Goal: Task Accomplishment & Management: Use online tool/utility

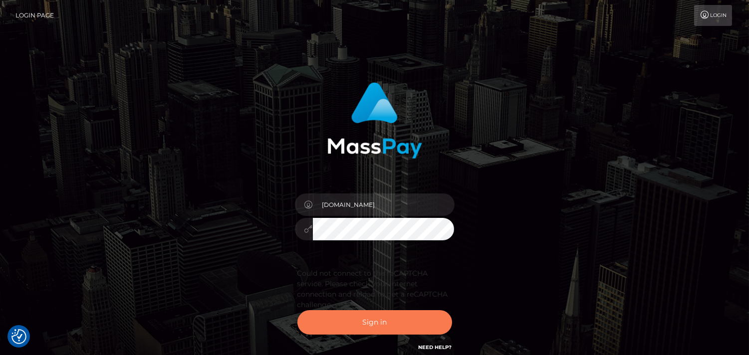
click at [385, 324] on button "Sign in" at bounding box center [374, 322] width 155 height 24
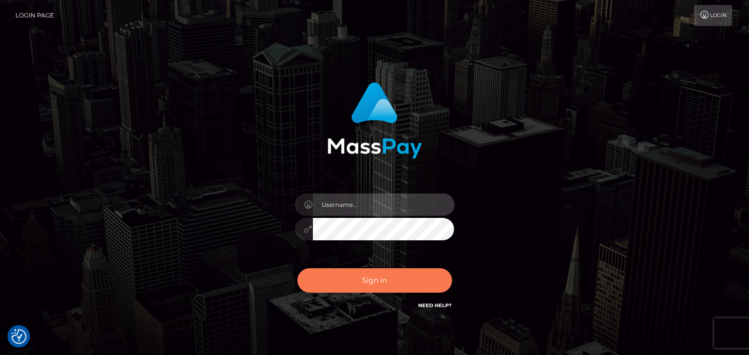
type input "[DOMAIN_NAME]"
click at [378, 282] on button "Sign in" at bounding box center [374, 280] width 155 height 24
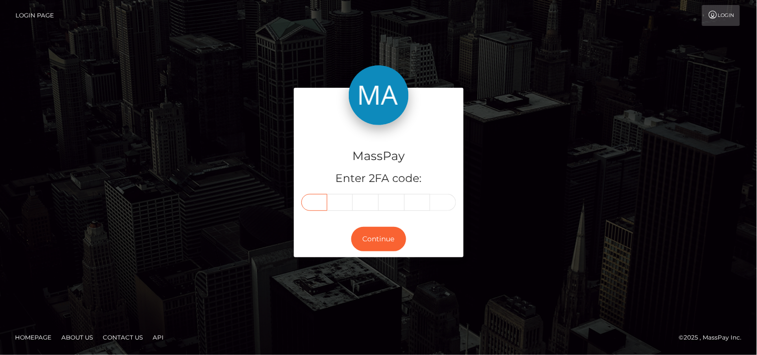
click at [314, 206] on input "text" at bounding box center [314, 202] width 26 height 17
type input "7"
type input "5"
type input "6"
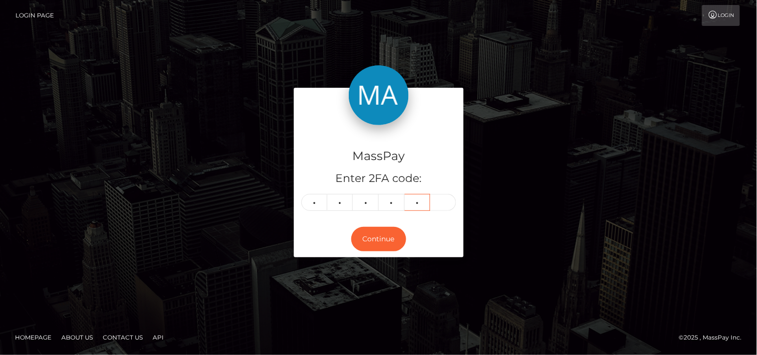
type input "8"
type input "9"
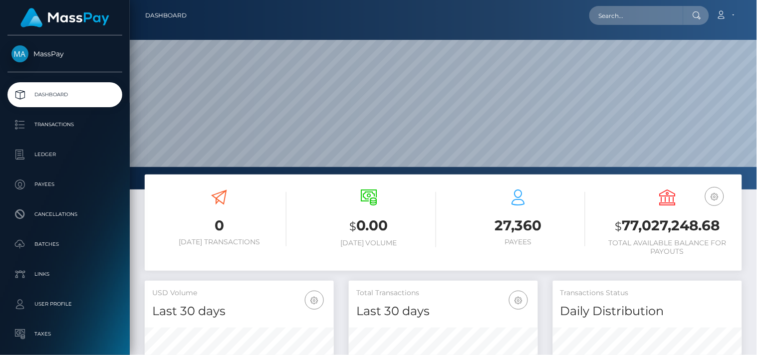
scroll to position [177, 190]
click at [657, 15] on input "text" at bounding box center [636, 15] width 94 height 19
paste input "ariunnaficklin6@gmail.com"
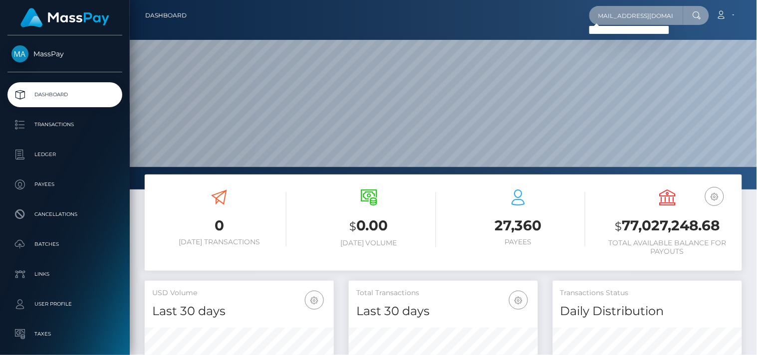
type input "ariunnaficklin6@gmail.com"
click at [631, 15] on input "ariunnaficklin6@gmail.com" at bounding box center [636, 15] width 94 height 19
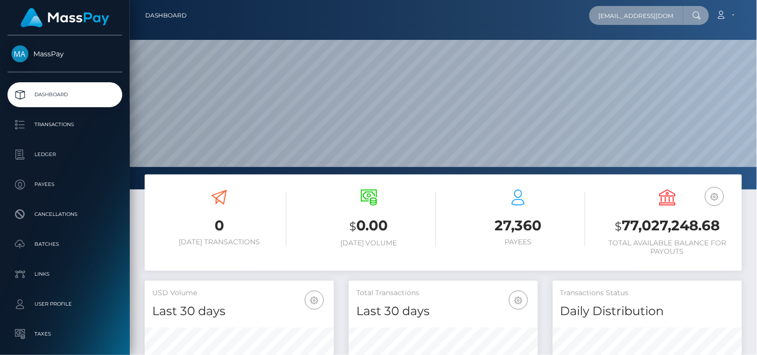
click at [631, 15] on input "[EMAIL_ADDRESS][DOMAIN_NAME]" at bounding box center [636, 15] width 94 height 19
paste input "[PERSON_NAME]"
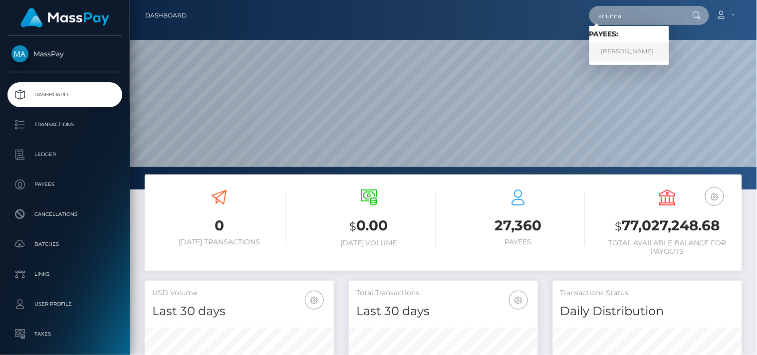
type input "ariunna"
click at [632, 50] on link "[PERSON_NAME]" at bounding box center [629, 51] width 80 height 18
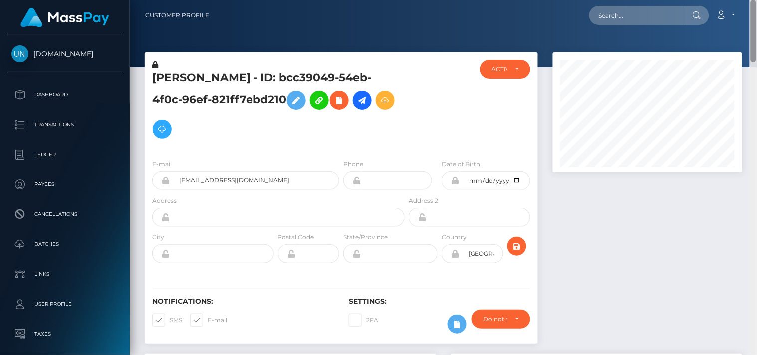
drag, startPoint x: 754, startPoint y: 265, endPoint x: 676, endPoint y: -23, distance: 299.3
click at [676, 0] on html "Unlockt.me Dashboard Transactions Ledger Payees Cancellations" at bounding box center [378, 177] width 757 height 355
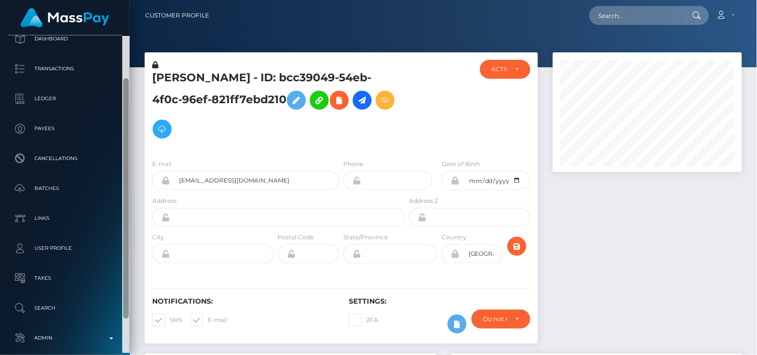
drag, startPoint x: 126, startPoint y: 239, endPoint x: 129, endPoint y: 282, distance: 43.0
click at [129, 282] on div at bounding box center [125, 195] width 7 height 318
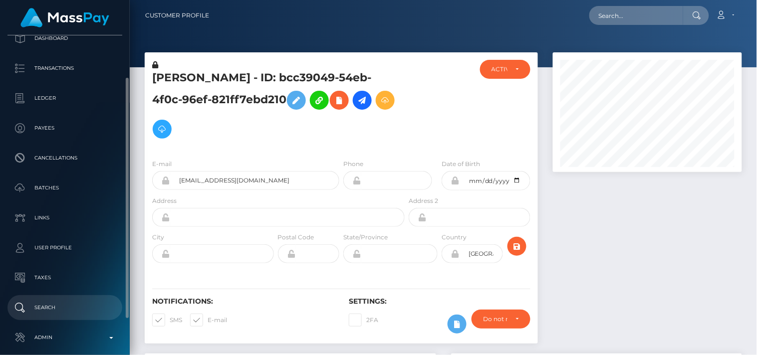
click at [63, 305] on p "Search" at bounding box center [64, 307] width 107 height 15
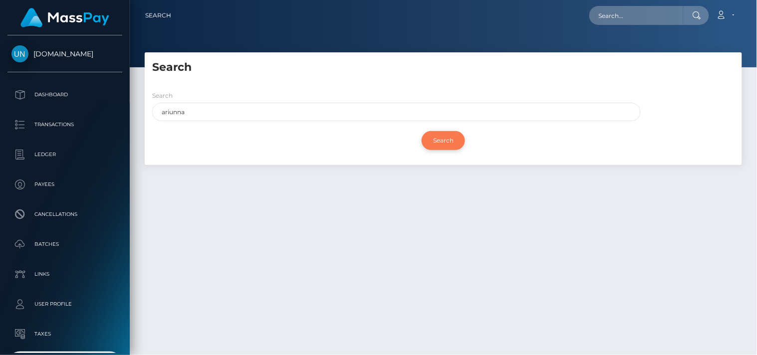
type input "ariunna"
click at [436, 139] on input "Search" at bounding box center [443, 140] width 43 height 19
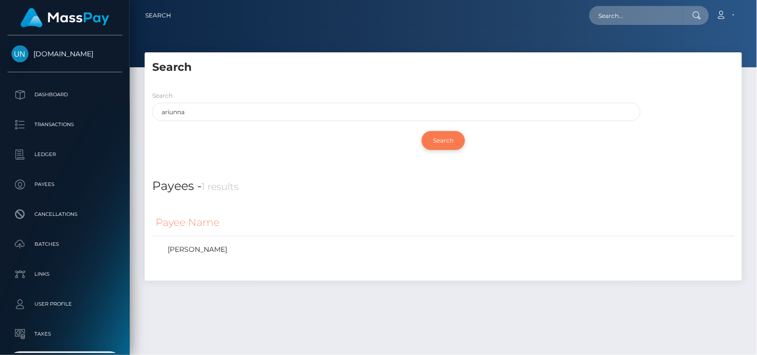
click at [448, 140] on input "Search" at bounding box center [443, 140] width 43 height 19
click at [685, 23] on div at bounding box center [696, 15] width 26 height 19
click at [620, 11] on input "text" at bounding box center [636, 15] width 94 height 19
paste input "Hello, Thank you for contacting us. We were unable to locate a MassPay account …"
type input "Hello, Thank you for contacting us. We were unable to locate a MassPay account …"
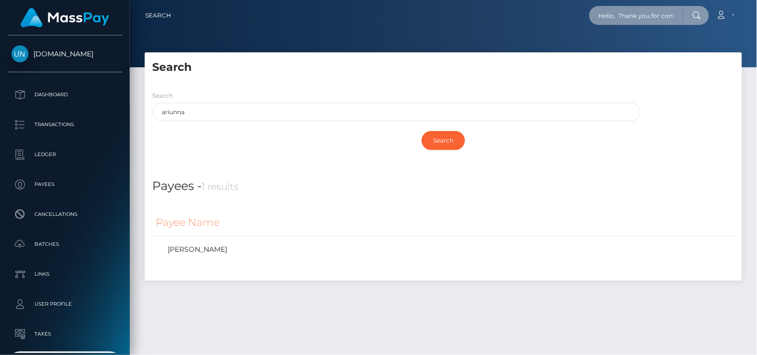
scroll to position [0, 1083]
click at [620, 11] on input "Hello, Thank you for contacting us. We were unable to locate a MassPay account …" at bounding box center [636, 15] width 94 height 19
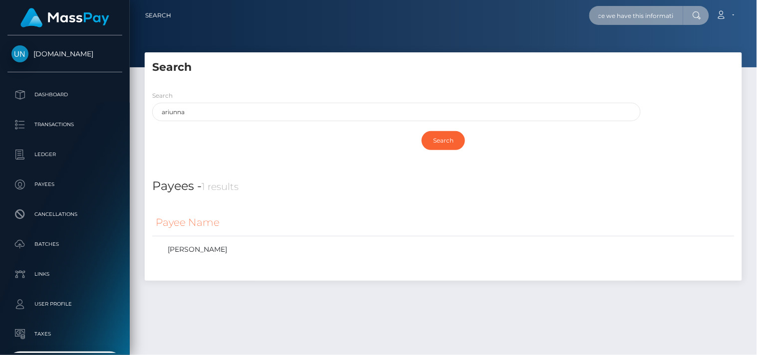
click at [620, 11] on input "Hello, Thank you for contacting us. We were unable to locate a MassPay account …" at bounding box center [636, 15] width 94 height 19
paste input "ariunnaficklin6@gmail.com"
type input "ariunnaficklin6@gmail.com"
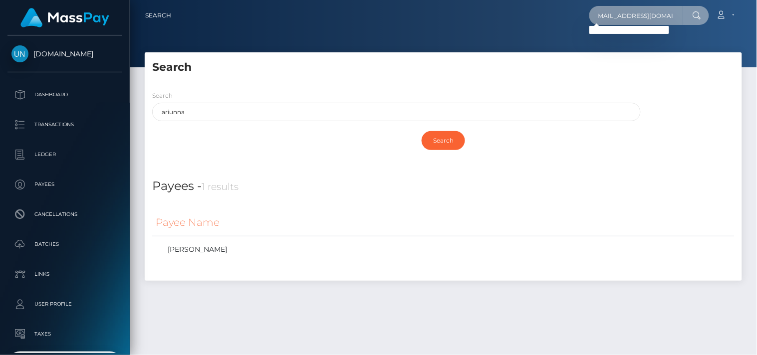
click at [610, 13] on input "ariunnaficklin6@gmail.com" at bounding box center [636, 15] width 94 height 19
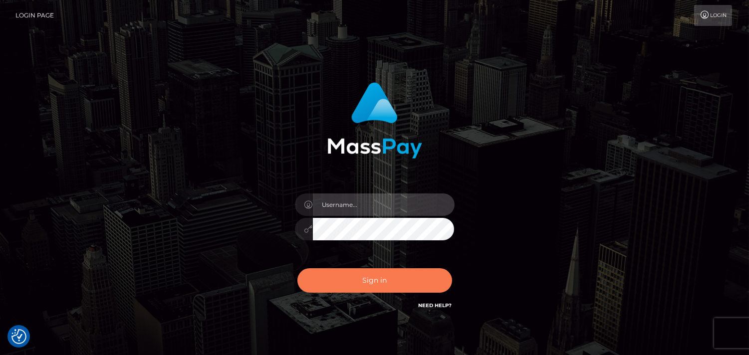
type input "[DOMAIN_NAME]"
click at [361, 282] on button "Sign in" at bounding box center [374, 280] width 155 height 24
type input "Pk.es"
click at [373, 280] on button "Sign in" at bounding box center [374, 280] width 155 height 24
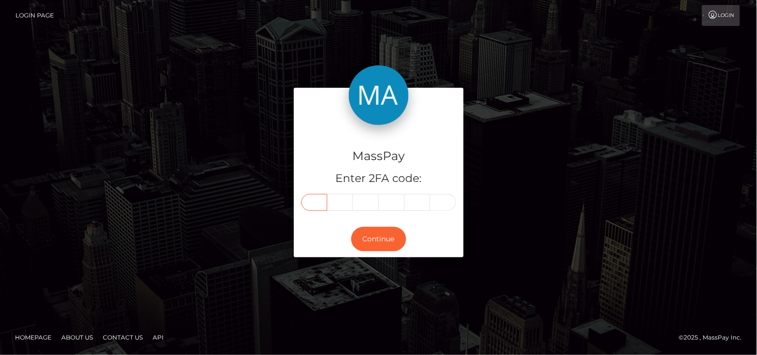
click at [315, 200] on input "text" at bounding box center [314, 202] width 26 height 17
type input "0"
type input "1"
type input "7"
type input "5"
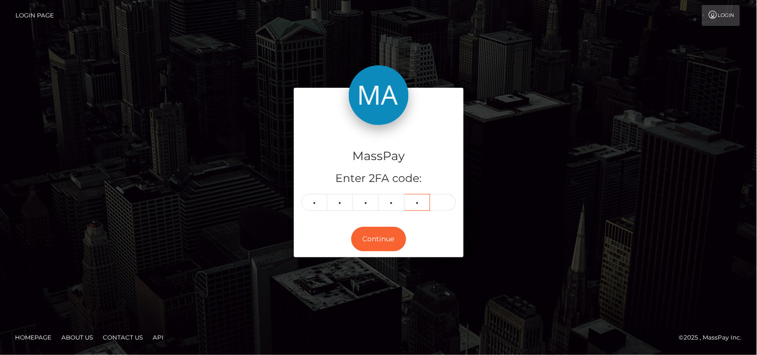
type input "2"
type input "8"
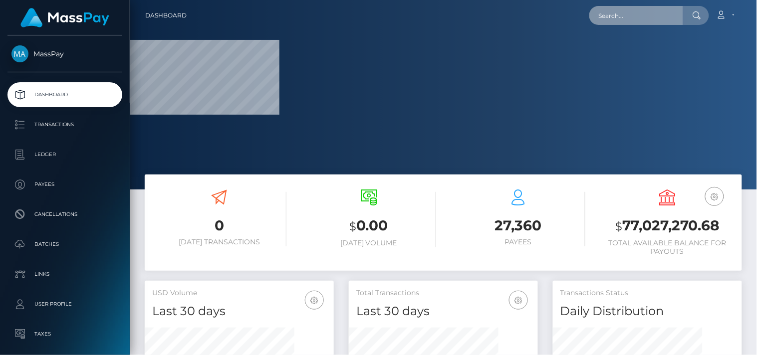
click at [609, 18] on input "text" at bounding box center [636, 15] width 94 height 19
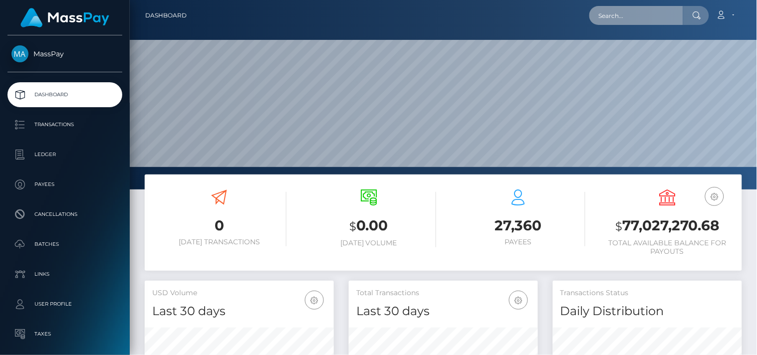
scroll to position [177, 190]
paste input "b0c583a7ae064c188503f2e93c6148ab"
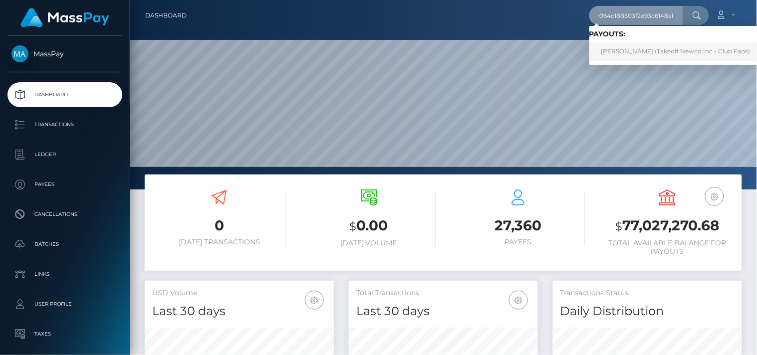
type input "b0c583a7ae064c188503f2e93c6148ab"
click at [670, 50] on link "ARIUNNA DANIELLE FICKLIN (Takeoff Newco Inc - Club Fans)" at bounding box center [675, 51] width 173 height 18
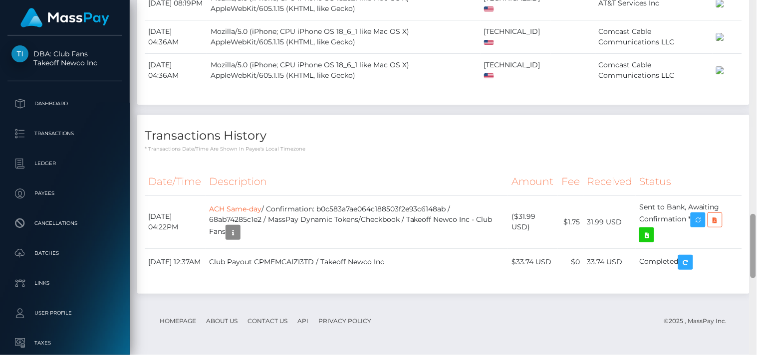
scroll to position [1382, 0]
drag, startPoint x: 753, startPoint y: 163, endPoint x: 756, endPoint y: 292, distance: 129.7
click at [756, 292] on div at bounding box center [752, 178] width 7 height 356
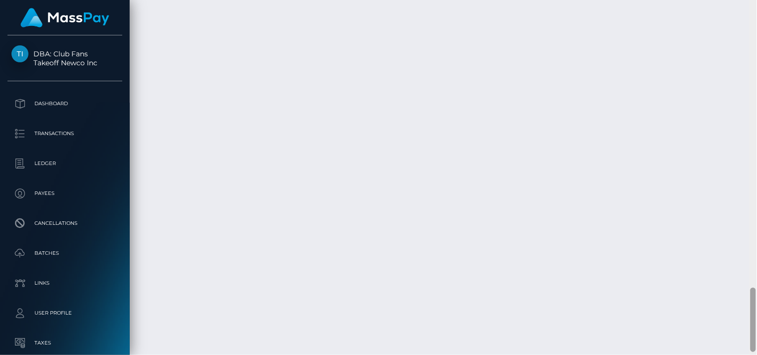
scroll to position [1588, 0]
drag, startPoint x: 751, startPoint y: 275, endPoint x: 755, endPoint y: 313, distance: 37.6
click at [755, 313] on div at bounding box center [752, 321] width 5 height 64
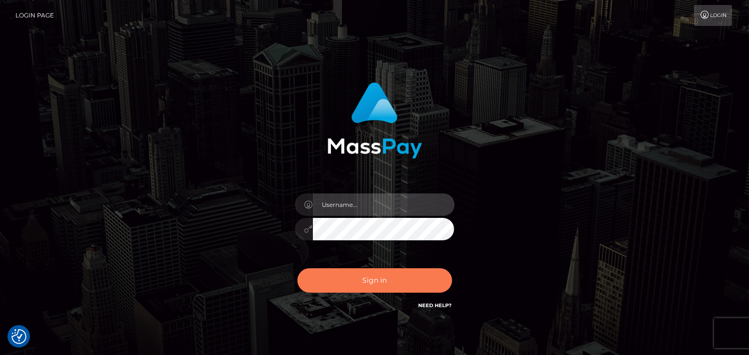
type input "[DOMAIN_NAME]"
click at [368, 284] on button "Sign in" at bounding box center [374, 280] width 155 height 24
type input "[DOMAIN_NAME]"
click at [377, 280] on button "Sign in" at bounding box center [374, 280] width 155 height 24
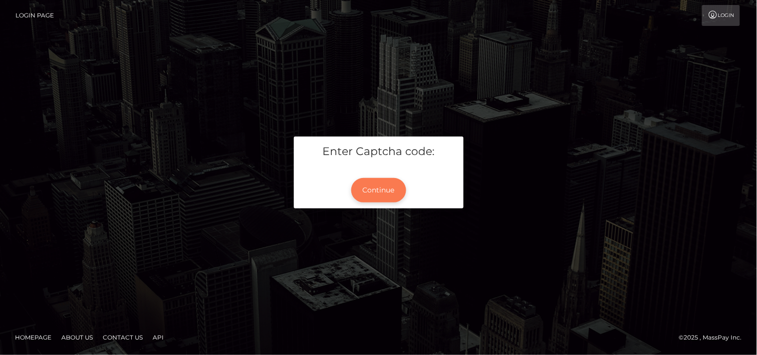
click at [386, 190] on button "Continue" at bounding box center [378, 190] width 55 height 24
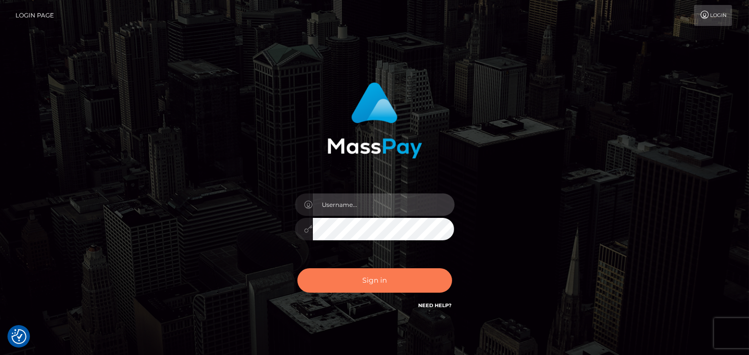
type input "[DOMAIN_NAME]"
click at [371, 282] on button "Sign in" at bounding box center [374, 280] width 155 height 24
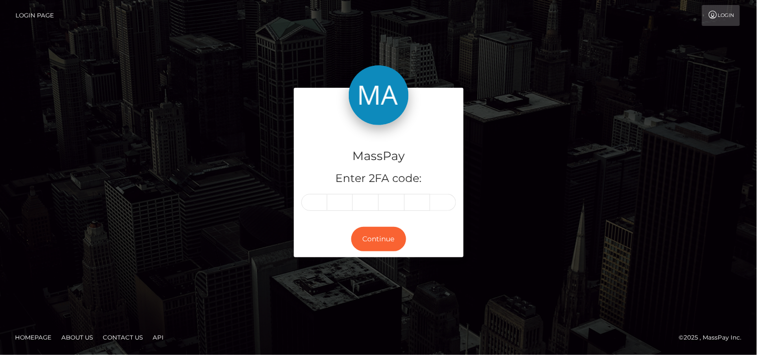
type input "3"
type input "2"
type input "0"
type input "7"
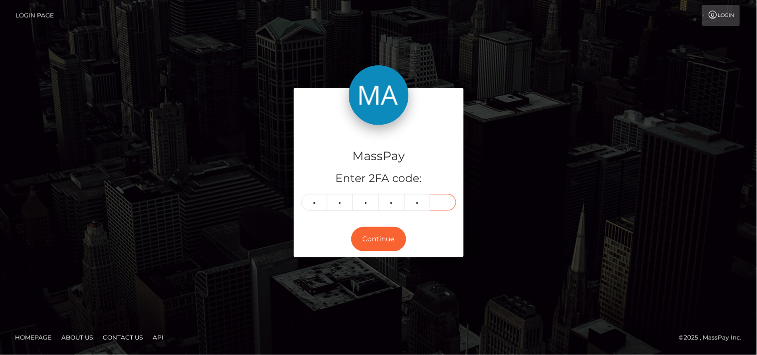
type input "0"
click at [419, 201] on input "text" at bounding box center [418, 202] width 26 height 17
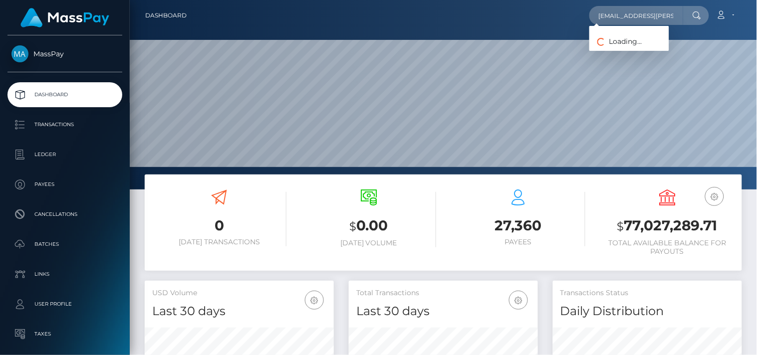
scroll to position [0, 18]
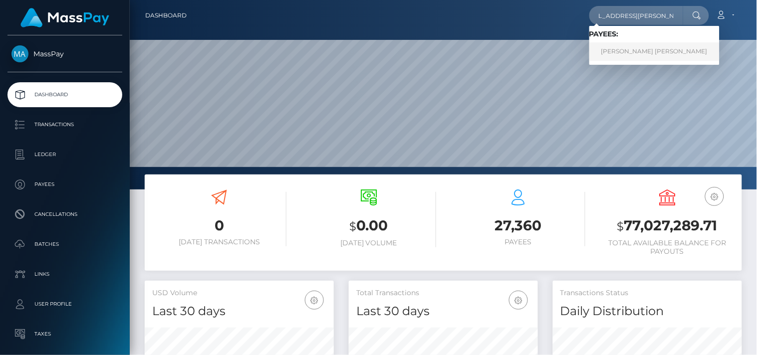
type input "grace.candelario.21@gmail.com"
click at [630, 54] on link "Mary Grace Reyes Candelario" at bounding box center [654, 51] width 130 height 18
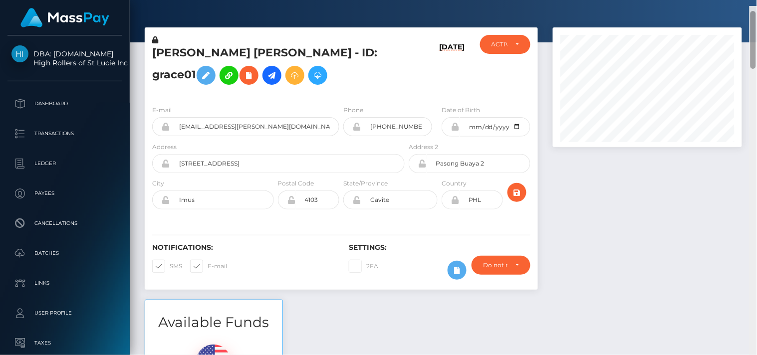
scroll to position [120, 190]
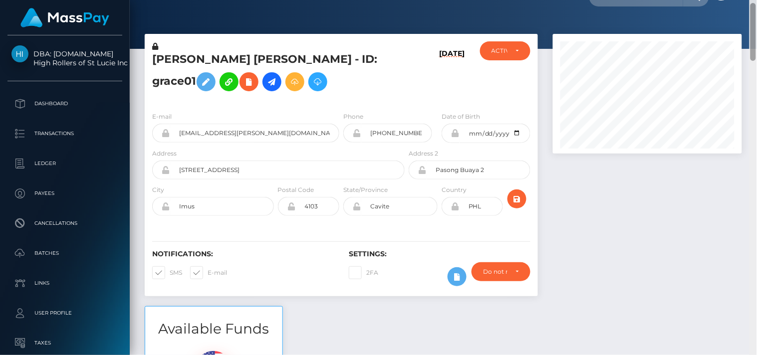
click at [722, 20] on div "Customer Profile Loading... Loading..." at bounding box center [443, 177] width 627 height 355
click at [266, 81] on icon at bounding box center [272, 82] width 12 height 12
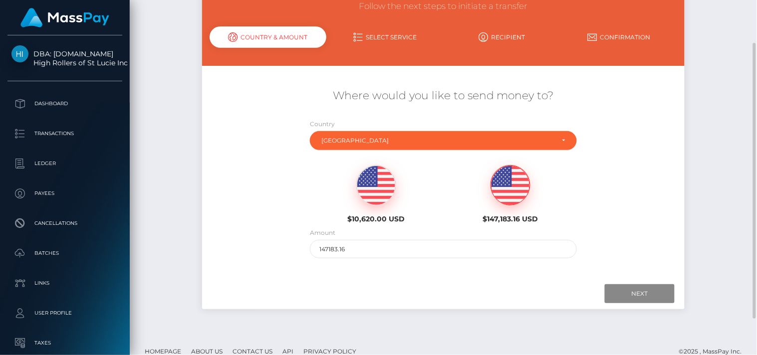
scroll to position [103, 0]
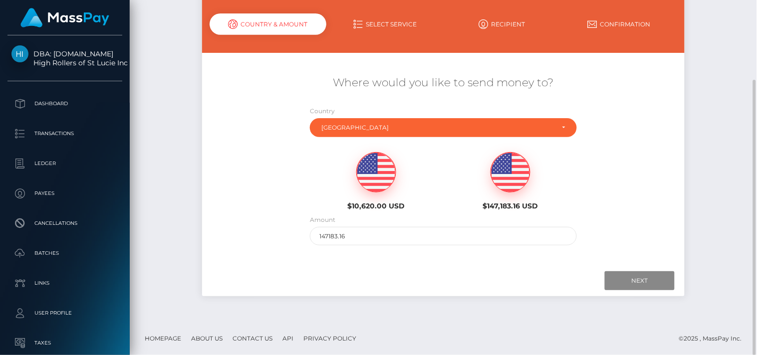
click at [380, 175] on img at bounding box center [376, 173] width 39 height 40
type input "10620"
click at [650, 278] on input "Next" at bounding box center [640, 280] width 70 height 19
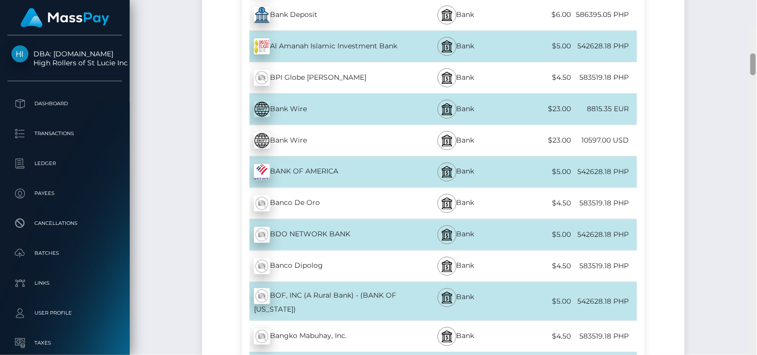
scroll to position [413, 0]
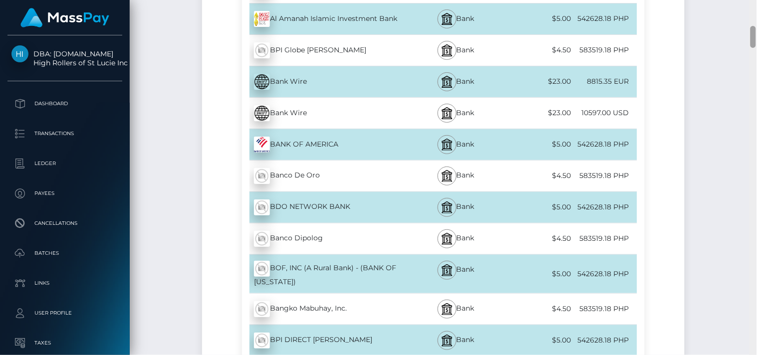
drag, startPoint x: 751, startPoint y: 136, endPoint x: 756, endPoint y: 377, distance: 240.5
click at [756, 355] on html "DBA: [DOMAIN_NAME] High Rollers of St Lucie Inc Dashboard Transactions Ledger P…" at bounding box center [378, 177] width 757 height 355
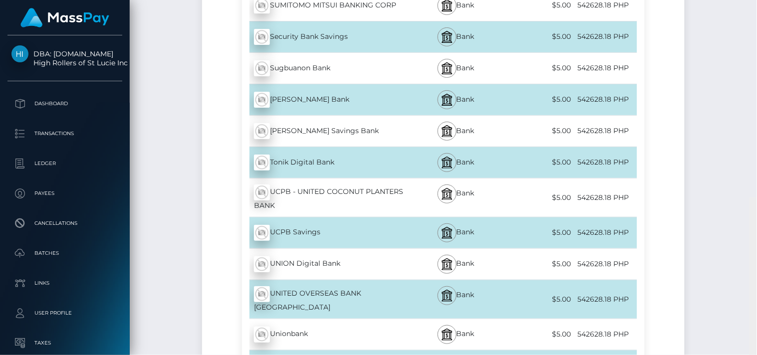
scroll to position [5013, 0]
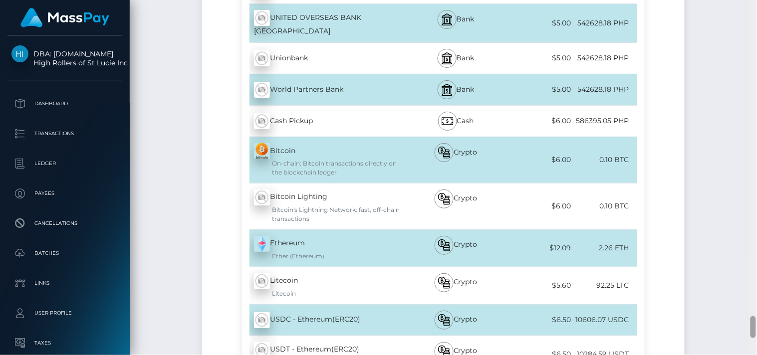
drag, startPoint x: 754, startPoint y: 34, endPoint x: 756, endPoint y: 324, distance: 290.4
click at [756, 324] on div at bounding box center [752, 178] width 7 height 356
click at [346, 159] on div "On-chain: Bitcoin transactions directly on the blockchain ledger" at bounding box center [330, 168] width 153 height 18
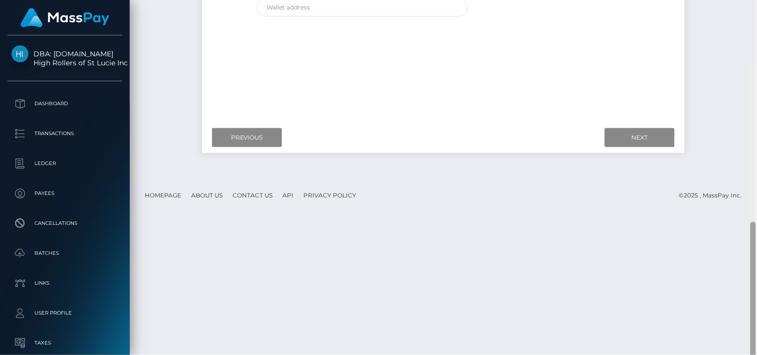
scroll to position [0, 0]
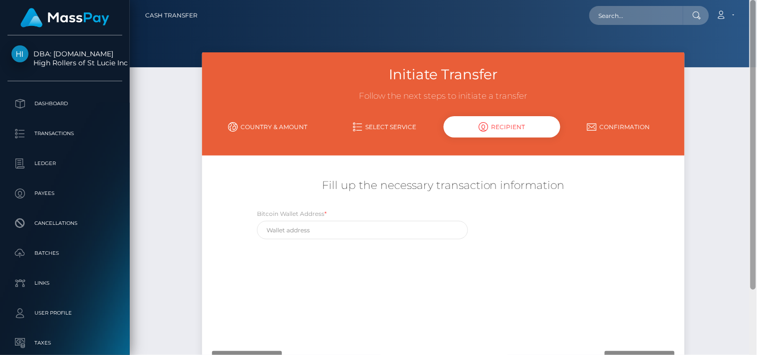
drag, startPoint x: 752, startPoint y: 327, endPoint x: 706, endPoint y: 8, distance: 322.0
click at [706, 8] on div "Cash Transfer Loading... Loading..." at bounding box center [443, 177] width 627 height 355
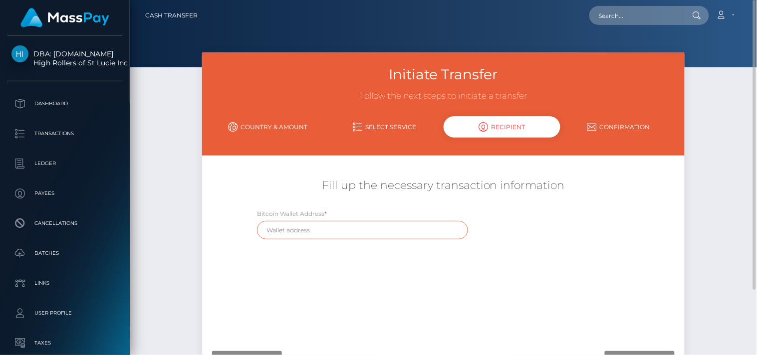
click at [335, 233] on input "text" at bounding box center [362, 230] width 211 height 18
paste input "0x59a44990536867f20b444977129899b9509eed89"
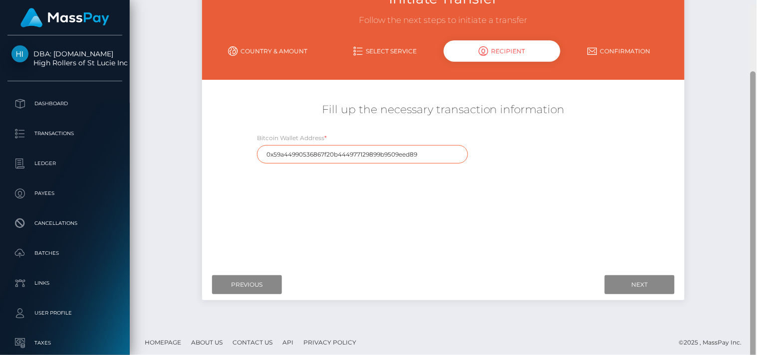
scroll to position [81, 0]
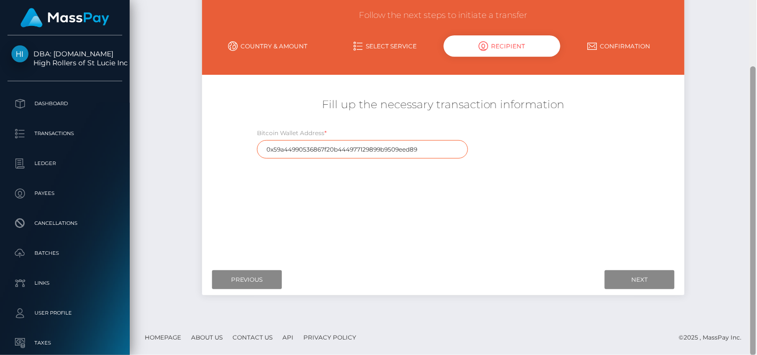
drag, startPoint x: 755, startPoint y: 169, endPoint x: 756, endPoint y: 243, distance: 74.4
click at [756, 243] on div at bounding box center [752, 178] width 7 height 356
type input "0x59a44990536867f20b444977129899b9509eed89"
click at [659, 278] on input "Next" at bounding box center [640, 279] width 70 height 19
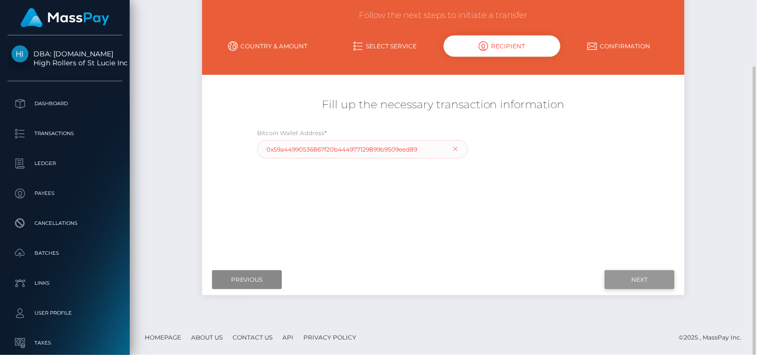
click at [659, 278] on input "Next" at bounding box center [640, 279] width 70 height 19
click at [453, 151] on div "Bitcoin Wallet Address * 0x59a44990536867f20b444977129899b9509eed89" at bounding box center [362, 143] width 211 height 31
click at [453, 148] on div "Bitcoin Wallet Address * 0x59a44990536867f20b444977129899b9509eed89" at bounding box center [362, 143] width 211 height 31
click at [429, 149] on input "0x59a44990536867f20b444977129899b9509eed89" at bounding box center [362, 149] width 211 height 18
drag, startPoint x: 429, startPoint y: 149, endPoint x: 361, endPoint y: 149, distance: 68.3
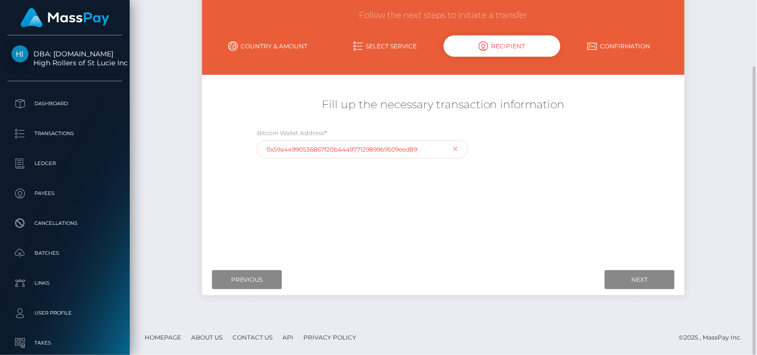
click at [361, 149] on input "0x59a44990536867f20b444977129899b9509eed89" at bounding box center [362, 149] width 211 height 18
paste input "1LJtSL7gwyW1cEnn558fWimYLT8CfYdG17"
type input "1LJtSL7gwyW1cEnn558fWimYLT8CfYdG17"
click at [623, 274] on input "Next" at bounding box center [640, 279] width 70 height 19
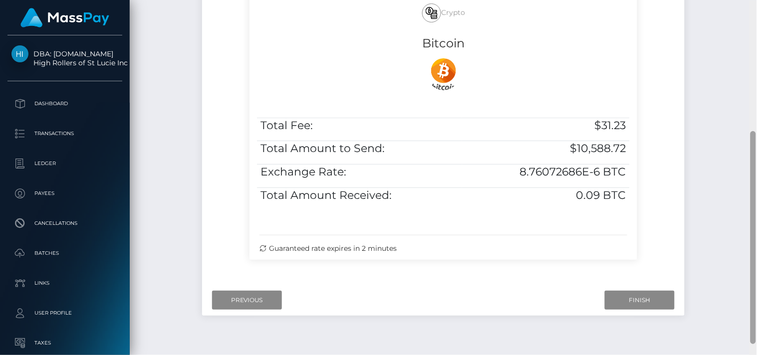
scroll to position [217, 0]
drag, startPoint x: 753, startPoint y: 183, endPoint x: 753, endPoint y: 295, distance: 111.8
click at [753, 295] on div at bounding box center [752, 236] width 5 height 213
click at [639, 296] on input "Finish" at bounding box center [640, 300] width 70 height 19
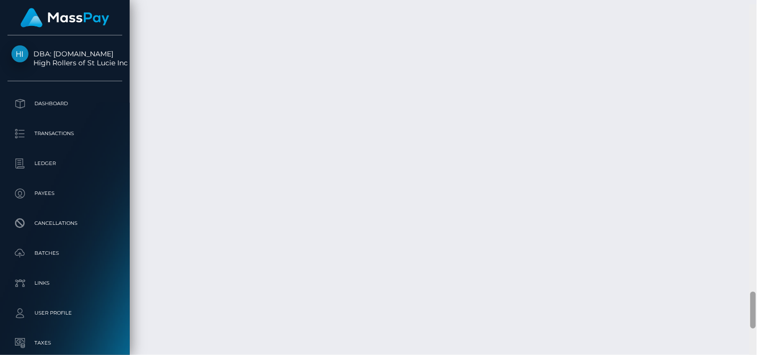
scroll to position [2729, 0]
drag, startPoint x: 754, startPoint y: 66, endPoint x: 756, endPoint y: 303, distance: 237.0
click at [756, 303] on div at bounding box center [752, 178] width 7 height 356
click at [719, 274] on div "Force status update" at bounding box center [696, 263] width 73 height 25
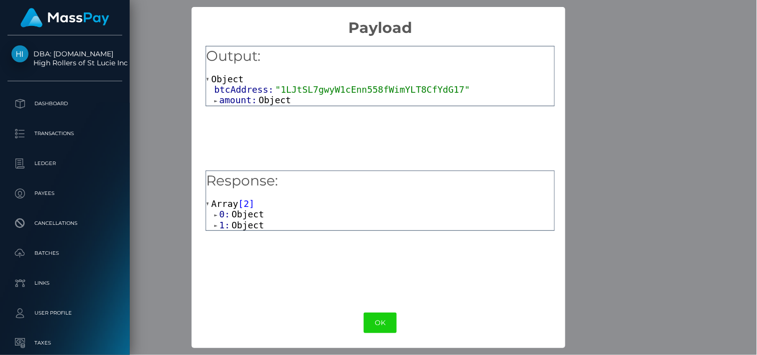
click at [247, 212] on span "Object" at bounding box center [247, 214] width 32 height 10
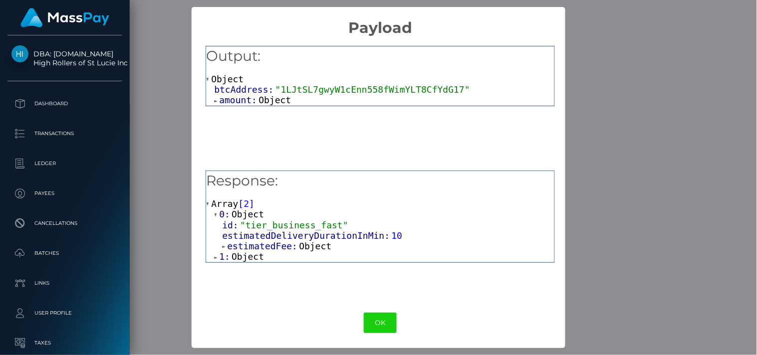
click at [266, 98] on span "Object" at bounding box center [274, 100] width 32 height 10
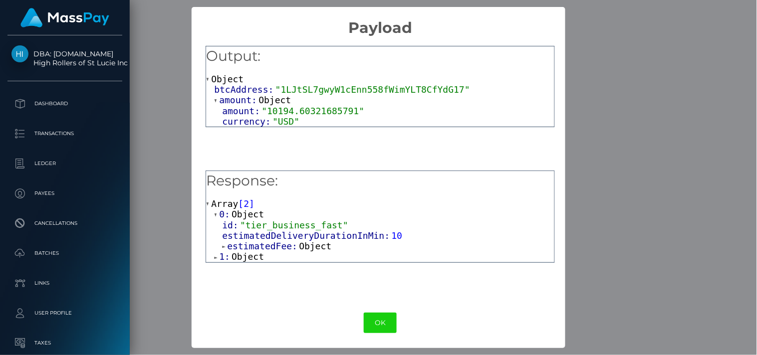
click at [251, 251] on div "estimatedFee: Object" at bounding box center [388, 246] width 332 height 11
click at [250, 255] on span "Object" at bounding box center [247, 256] width 32 height 10
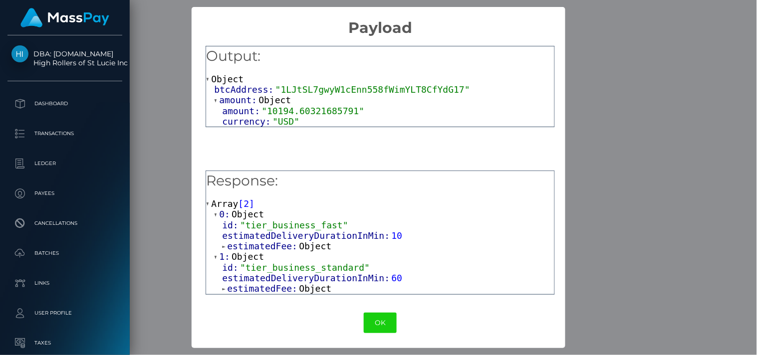
click at [303, 290] on span "Object" at bounding box center [315, 288] width 32 height 10
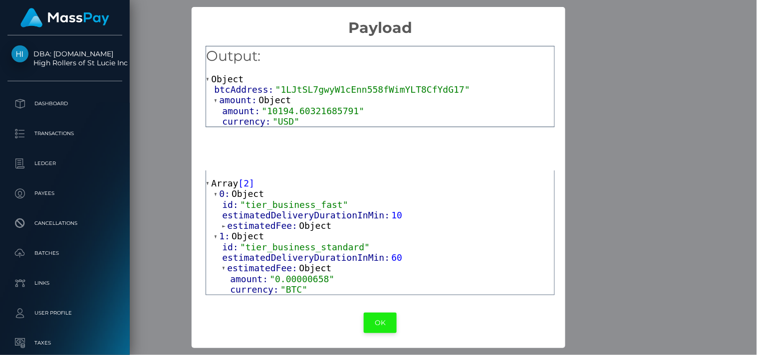
click at [377, 320] on button "OK" at bounding box center [380, 323] width 33 height 20
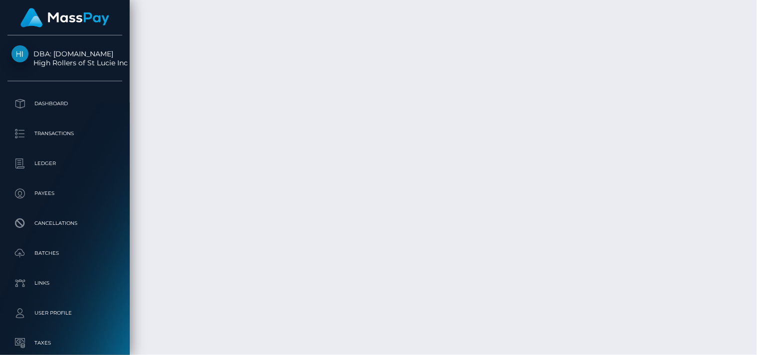
click at [715, 273] on body "DBA: Luckyrush.io High Rollers of St Lucie Inc Dashboard Transactions Ledger Pa…" at bounding box center [378, 177] width 757 height 355
click at [720, 272] on div "Force status update" at bounding box center [696, 263] width 73 height 18
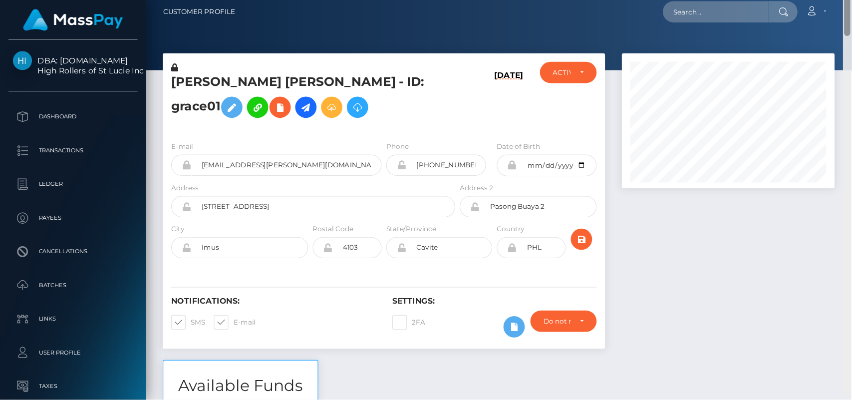
scroll to position [0, 0]
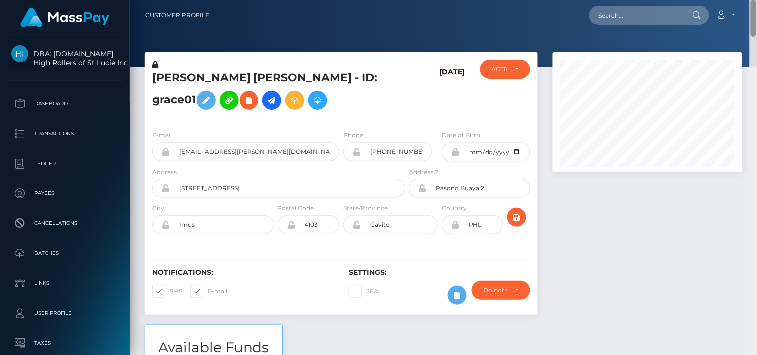
drag, startPoint x: 752, startPoint y: 301, endPoint x: 694, endPoint y: 10, distance: 296.5
click at [694, 10] on div "Customer Profile Loading... Loading..." at bounding box center [443, 177] width 627 height 355
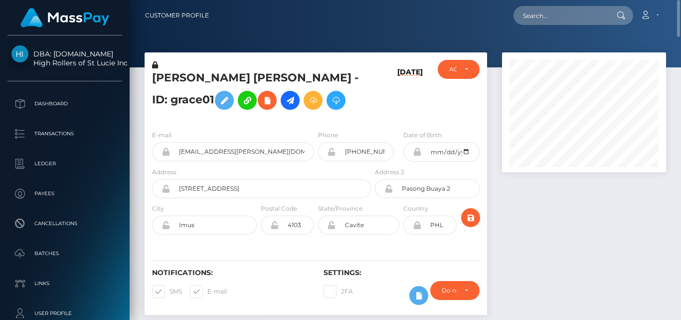
click at [408, 10] on div "Loading... Loading... Account Edit Profile Logout" at bounding box center [441, 15] width 449 height 21
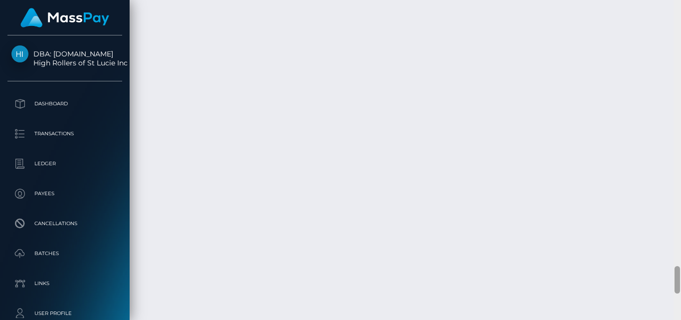
scroll to position [3125, 0]
drag, startPoint x: 678, startPoint y: 37, endPoint x: 681, endPoint y: 282, distance: 245.0
click at [681, 282] on div at bounding box center [677, 160] width 7 height 320
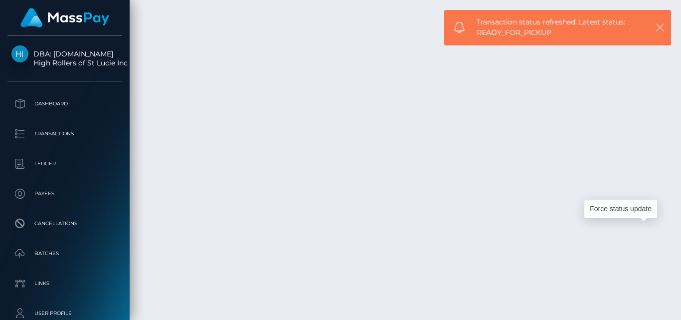
click at [660, 29] on icon "button" at bounding box center [661, 27] width 10 height 10
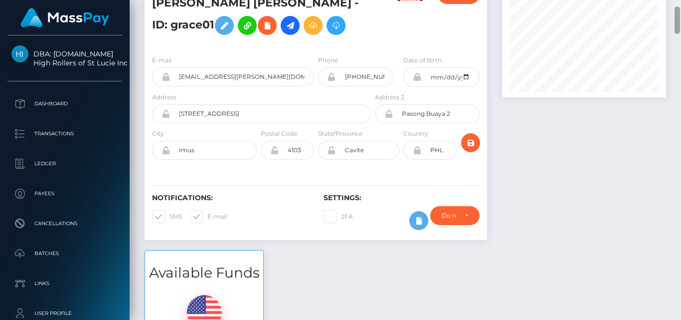
scroll to position [0, 0]
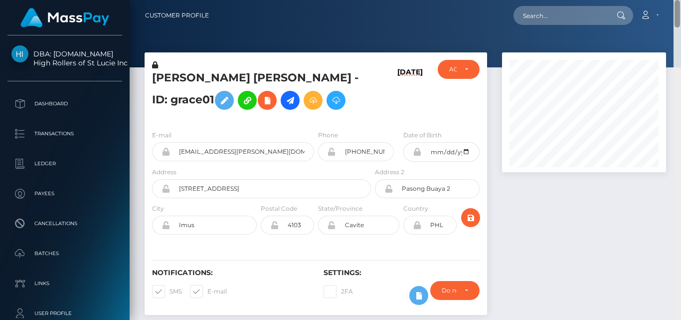
drag, startPoint x: 678, startPoint y: 276, endPoint x: 626, endPoint y: -13, distance: 294.0
click at [626, 0] on html "DBA: [DOMAIN_NAME] High Rollers of St Lucie Inc Dashboard Transactions Ledger P…" at bounding box center [340, 160] width 681 height 320
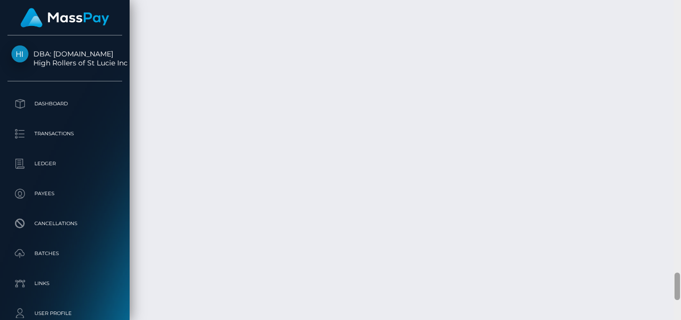
scroll to position [3148, 0]
drag, startPoint x: 677, startPoint y: 36, endPoint x: 681, endPoint y: 283, distance: 247.0
click at [681, 283] on div at bounding box center [677, 160] width 7 height 320
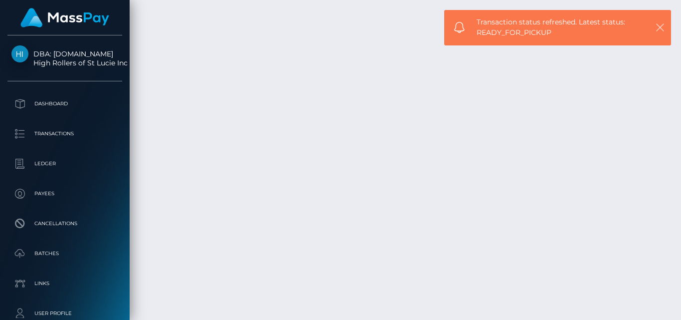
click at [662, 26] on icon "button" at bounding box center [661, 27] width 10 height 10
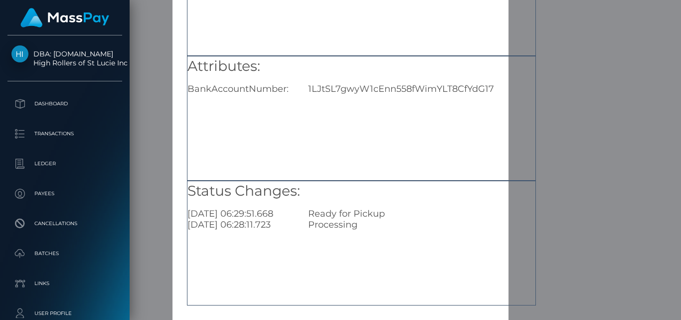
scroll to position [155, 0]
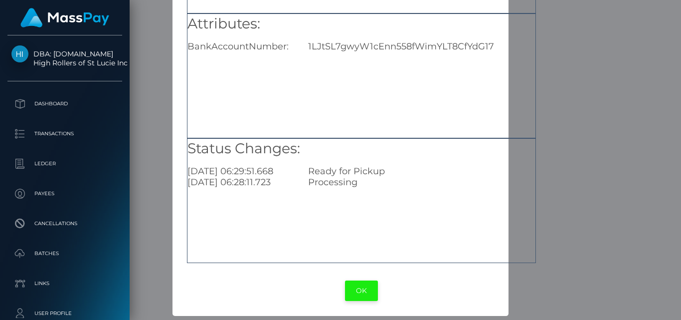
click at [363, 287] on button "OK" at bounding box center [361, 290] width 33 height 20
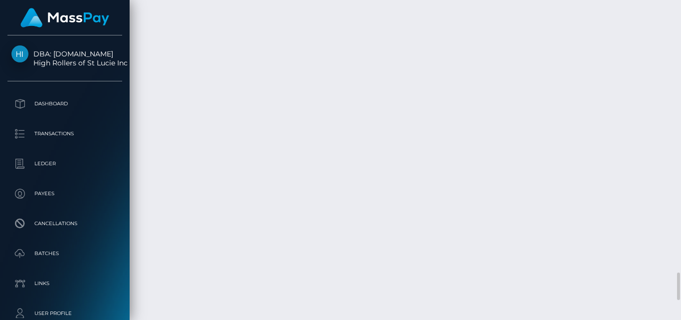
scroll to position [120, 164]
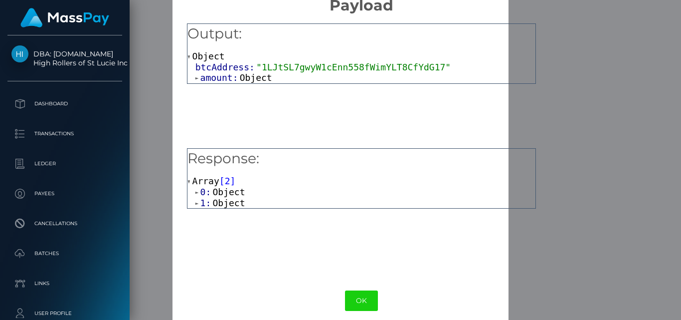
scroll to position [30, 0]
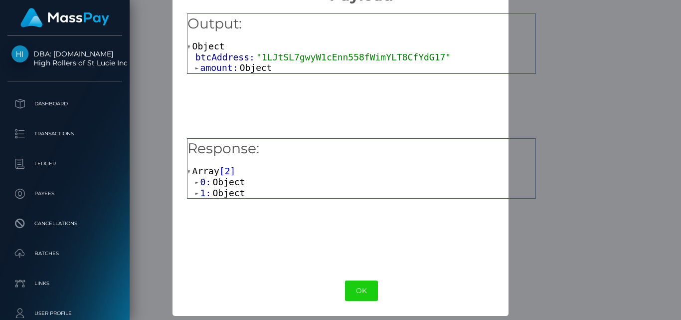
click at [229, 179] on span "Object" at bounding box center [229, 182] width 32 height 10
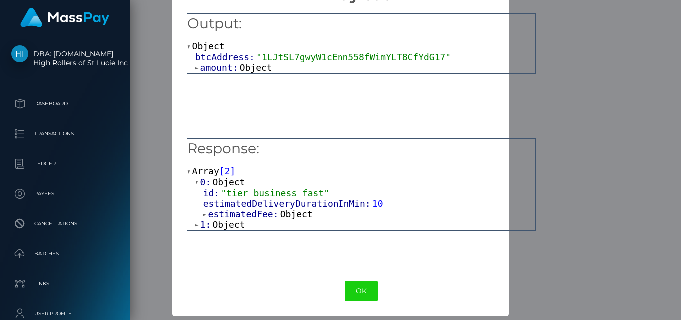
click at [287, 213] on span "Object" at bounding box center [296, 214] width 32 height 10
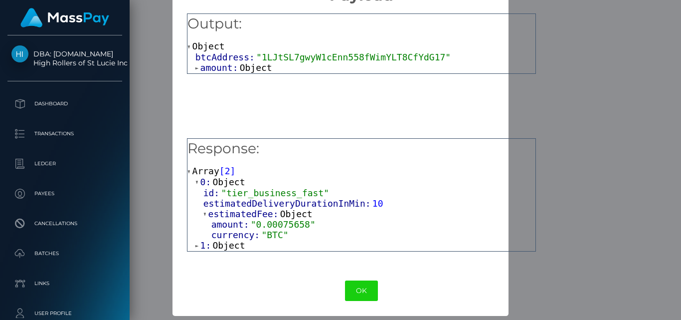
click at [219, 249] on span "Object" at bounding box center [229, 245] width 32 height 10
click at [257, 69] on span "Object" at bounding box center [256, 67] width 32 height 10
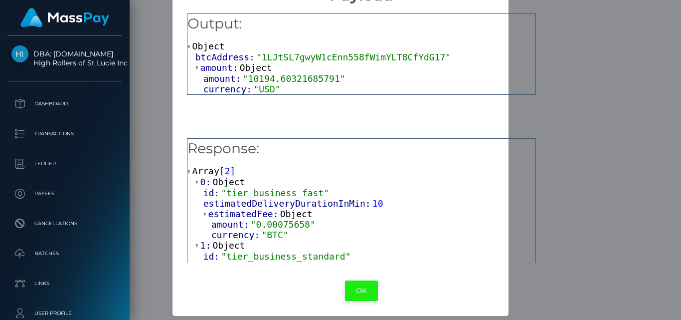
click at [359, 290] on button "OK" at bounding box center [361, 290] width 33 height 20
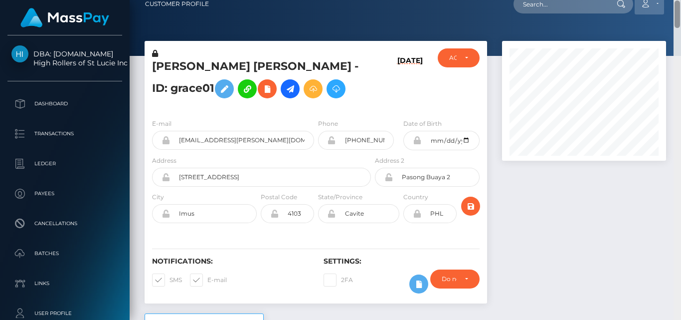
scroll to position [0, 0]
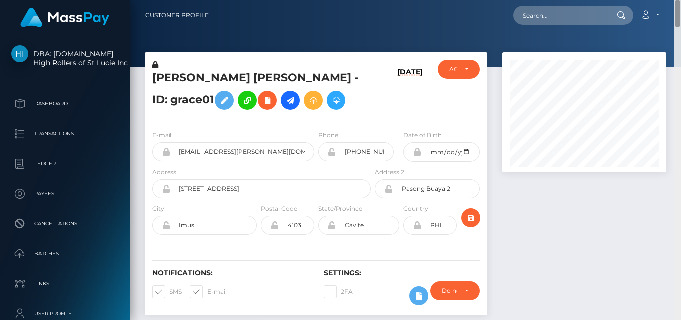
drag, startPoint x: 679, startPoint y: 288, endPoint x: 660, endPoint y: 4, distance: 284.5
click at [660, 4] on div "Customer Profile Loading... Loading..." at bounding box center [406, 160] width 552 height 320
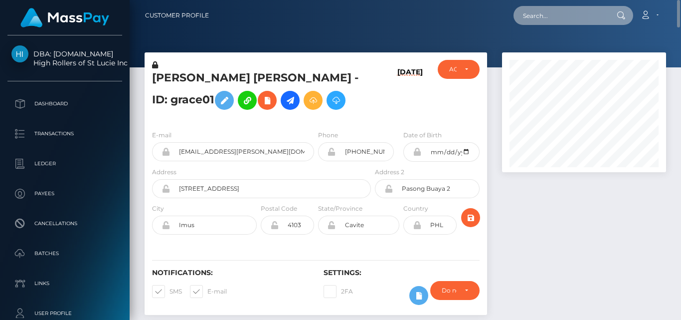
click at [564, 16] on input "text" at bounding box center [561, 15] width 94 height 19
paste input "heymarylin.10@icloud.com"
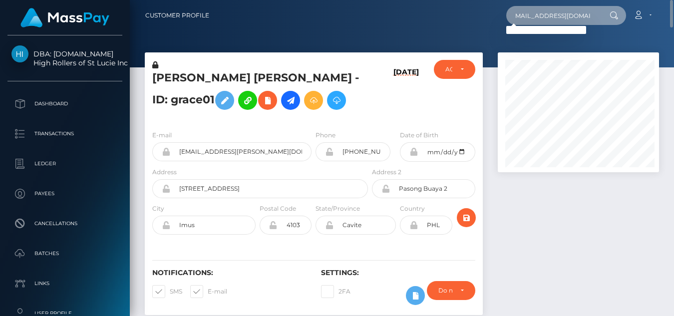
scroll to position [498781, 498740]
type input "heymarylin.10@icloud.com"
click at [565, 15] on input "heymarylin.10@icloud.com" at bounding box center [553, 15] width 94 height 19
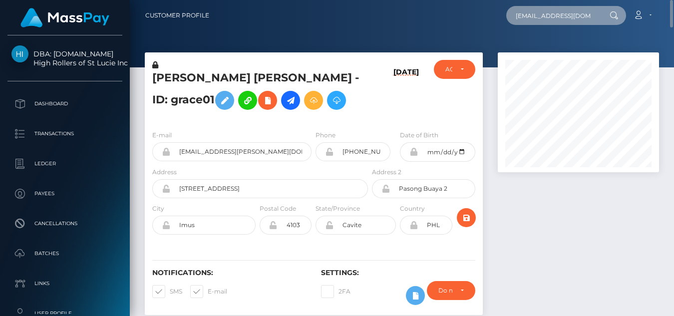
click at [565, 15] on input "heymarylin.10@icloud.com" at bounding box center [553, 15] width 94 height 19
paste input "heymarylin.10@icloud.com"
type input "heymarylin.10@icloud.com"
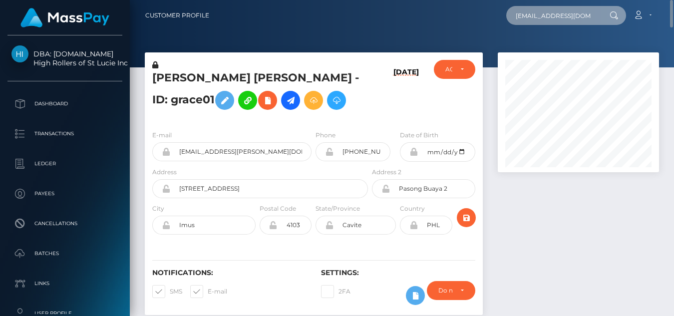
scroll to position [0, 6]
click at [551, 16] on input "heymarylin.10@icloud.com" at bounding box center [553, 15] width 94 height 19
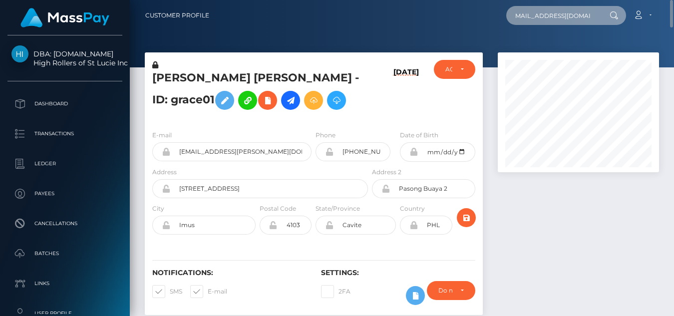
click at [551, 16] on input "heymarylin.10@icloud.com" at bounding box center [553, 15] width 94 height 19
click at [541, 15] on input "heymarylin.10@icloud.com" at bounding box center [553, 15] width 94 height 19
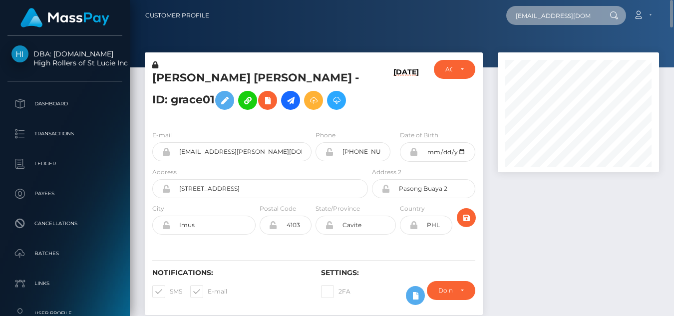
click at [541, 15] on input "heymarylin.10@icloud.com" at bounding box center [553, 15] width 94 height 19
paste input "marylinonly1998@gmail.com"
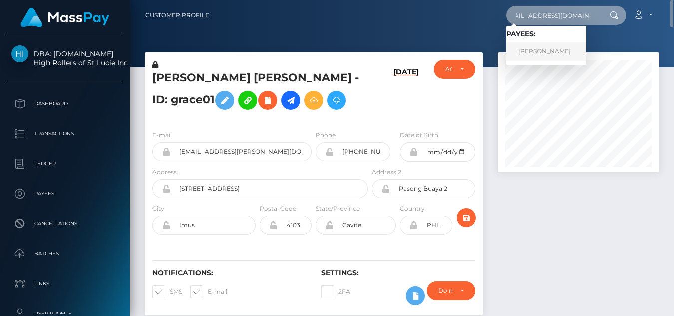
type input "marylinonly1998@gmail.com"
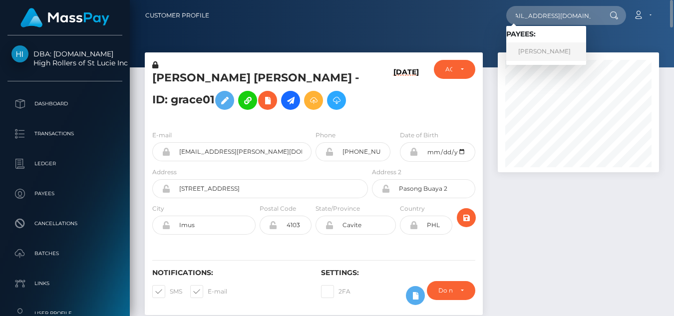
scroll to position [0, 0]
click at [576, 46] on link "Mary lin xena Sarcon" at bounding box center [546, 51] width 80 height 18
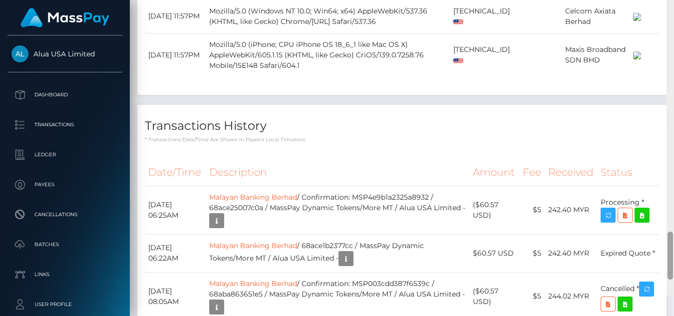
scroll to position [1685, 0]
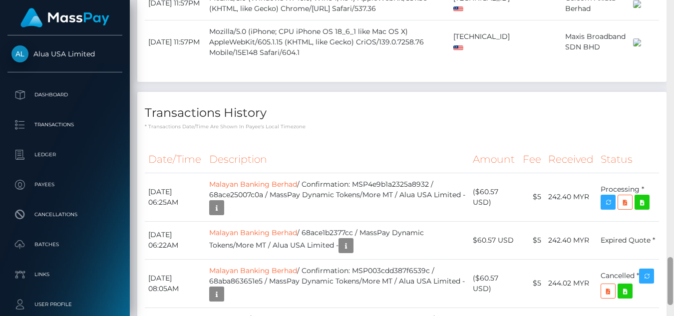
drag, startPoint x: 668, startPoint y: 63, endPoint x: 680, endPoint y: 288, distance: 225.3
click at [673, 288] on html "Alua USA Limited Dashboard Transactions Ledger Payees Batches" at bounding box center [337, 158] width 674 height 316
click at [602, 196] on icon "button" at bounding box center [608, 202] width 12 height 12
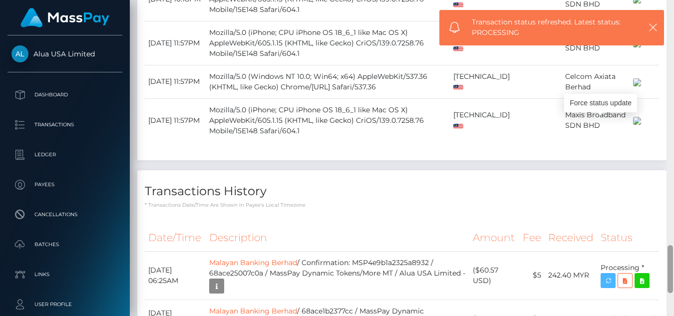
scroll to position [1610, 0]
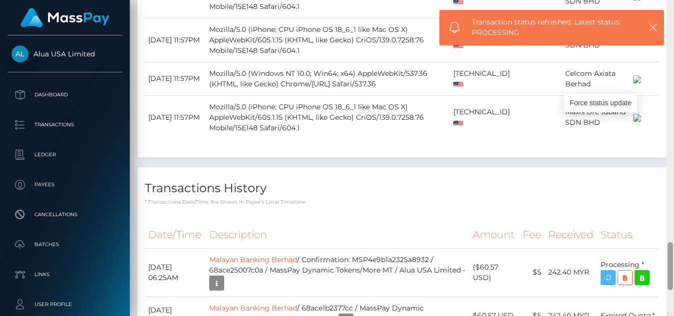
drag, startPoint x: 671, startPoint y: 267, endPoint x: 680, endPoint y: 255, distance: 14.9
click at [673, 255] on html "Alua USA Limited Dashboard Transactions Ledger Payees Batches" at bounding box center [337, 158] width 674 height 316
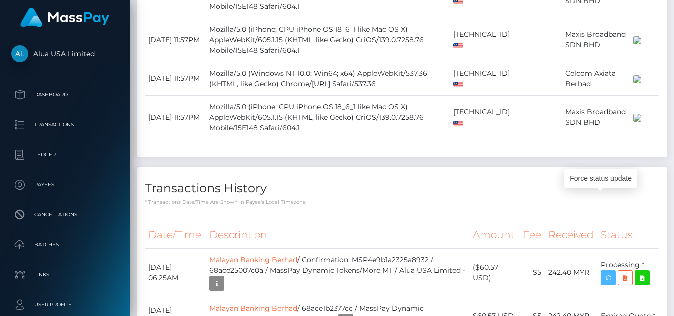
scroll to position [120, 162]
click at [360, 198] on p "* Transactions date/time are shown in payee's local timezone" at bounding box center [402, 201] width 514 height 7
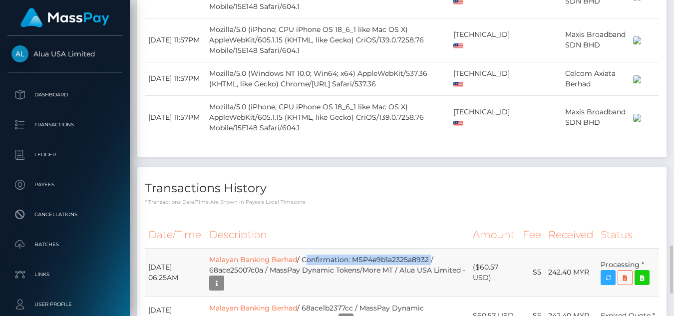
drag, startPoint x: 313, startPoint y: 180, endPoint x: 437, endPoint y: 176, distance: 123.8
click at [437, 248] on td "Malayan Banking Berhad / Confirmation: MSP4e9b1a2325a8932 / 68ace25007c0a / Mas…" at bounding box center [337, 272] width 263 height 48
copy td "Confirmation: MSP4e9b1a2325a8932"
click at [587, 180] on h4 "Transactions History" at bounding box center [402, 188] width 514 height 17
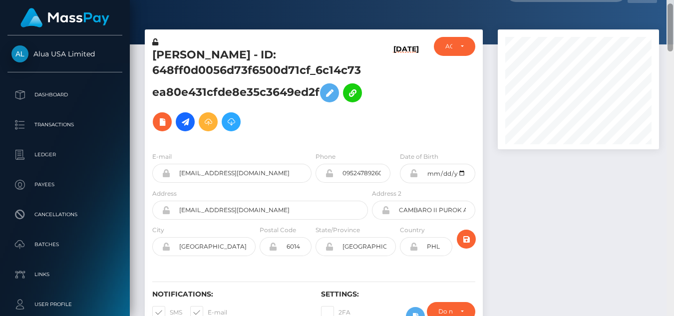
scroll to position [0, 0]
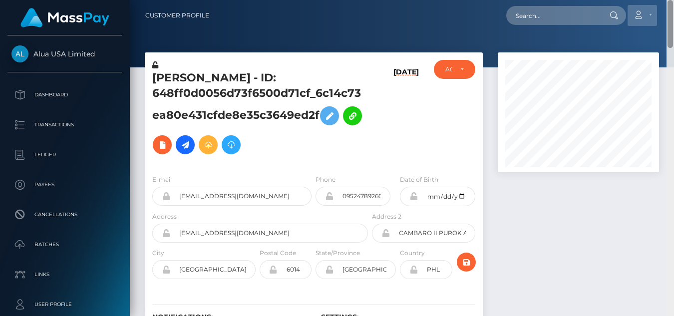
drag, startPoint x: 670, startPoint y: 268, endPoint x: 645, endPoint y: 17, distance: 252.1
click at [645, 17] on div "Customer Profile Loading... Loading..." at bounding box center [402, 158] width 544 height 316
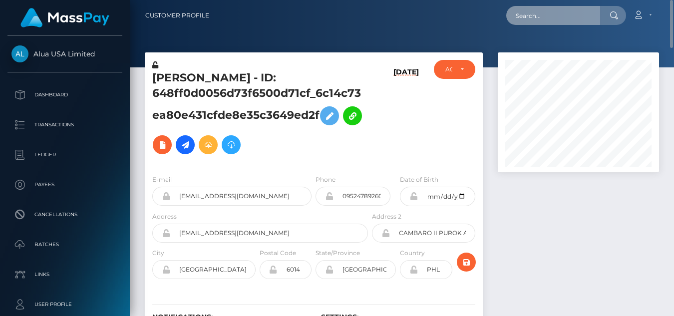
click at [570, 15] on input "text" at bounding box center [553, 15] width 94 height 19
paste input "[EMAIL_ADDRESS][PERSON_NAME][DOMAIN_NAME]"
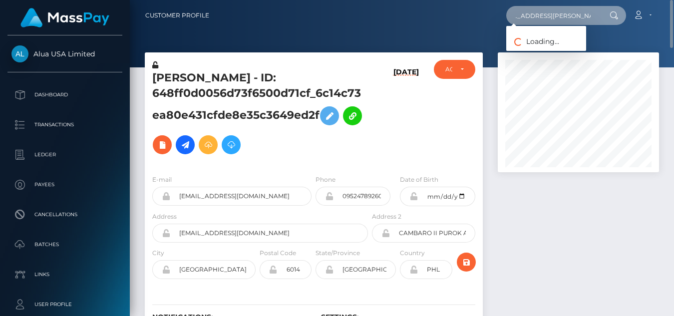
type input "[EMAIL_ADDRESS][PERSON_NAME][DOMAIN_NAME]"
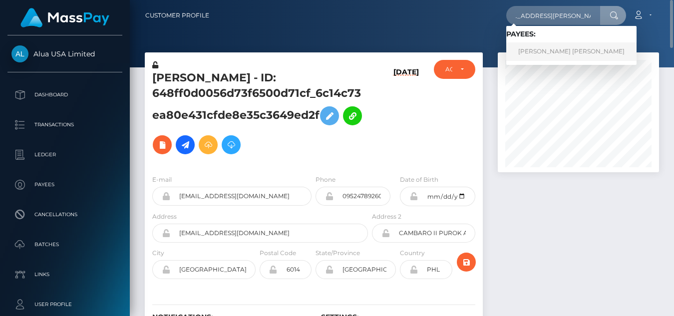
scroll to position [0, 0]
click at [547, 53] on link "[PERSON_NAME] [PERSON_NAME]" at bounding box center [571, 51] width 130 height 18
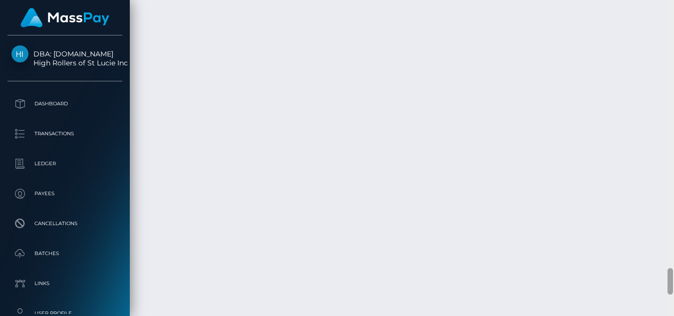
scroll to position [3185, 0]
drag, startPoint x: 671, startPoint y: 143, endPoint x: 675, endPoint y: 285, distance: 141.7
click at [673, 285] on html "DBA: Luckyrush.io High Rollers of St Lucie Inc Dashboard Transactions Ledger Pa…" at bounding box center [337, 158] width 674 height 316
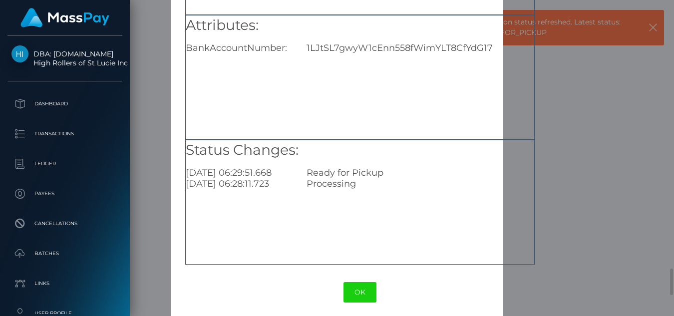
scroll to position [159, 0]
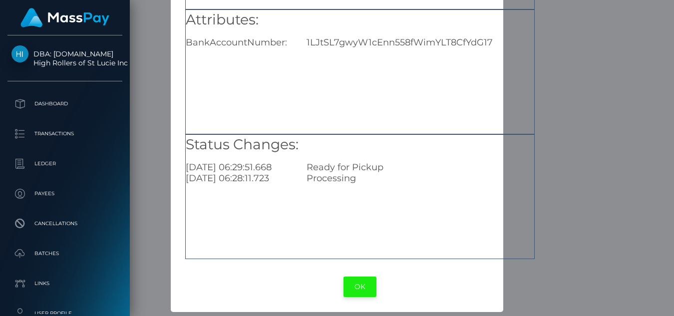
click at [359, 285] on button "OK" at bounding box center [359, 286] width 33 height 20
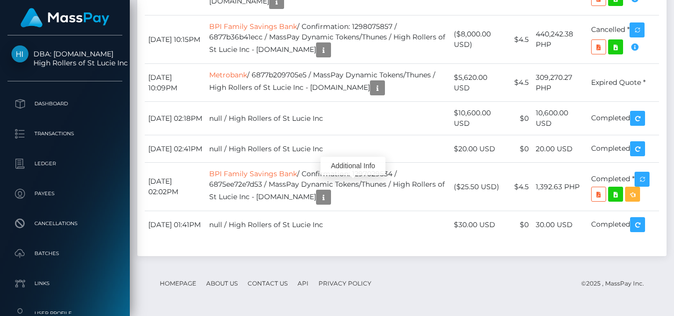
scroll to position [1553, 0]
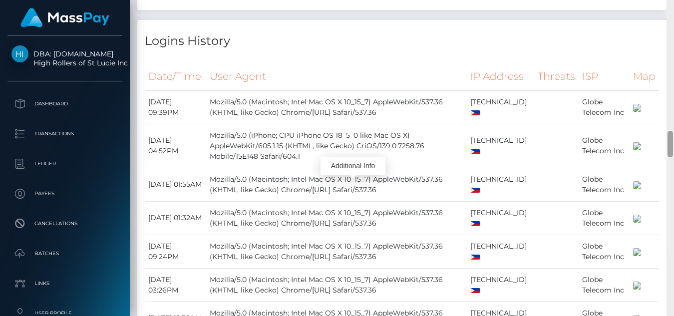
drag, startPoint x: 672, startPoint y: 279, endPoint x: 670, endPoint y: 142, distance: 137.7
click at [670, 142] on div at bounding box center [669, 144] width 5 height 26
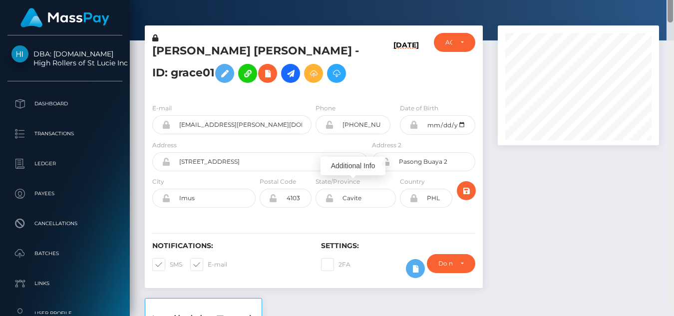
scroll to position [0, 0]
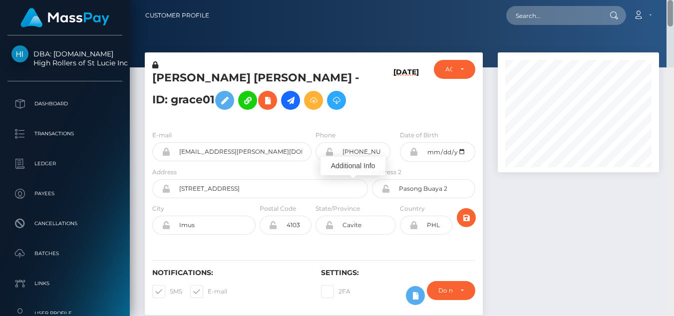
drag, startPoint x: 670, startPoint y: 142, endPoint x: 664, endPoint y: 8, distance: 134.3
click at [664, 8] on div "Customer Profile Loading... Loading..." at bounding box center [402, 158] width 544 height 316
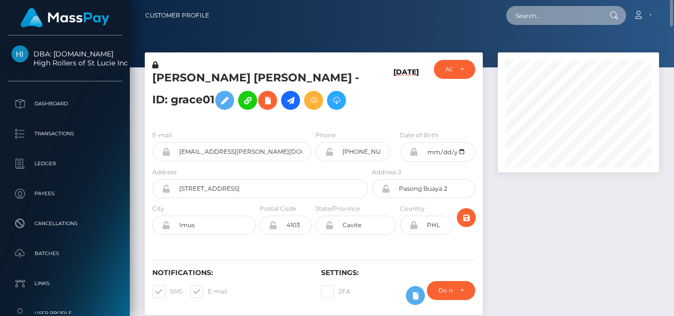
click at [526, 17] on input "text" at bounding box center [553, 15] width 94 height 19
paste input "[EMAIL_ADDRESS][PERSON_NAME][DOMAIN_NAME]"
type input "g"
paste input "marylinonly1998@gmail.com"
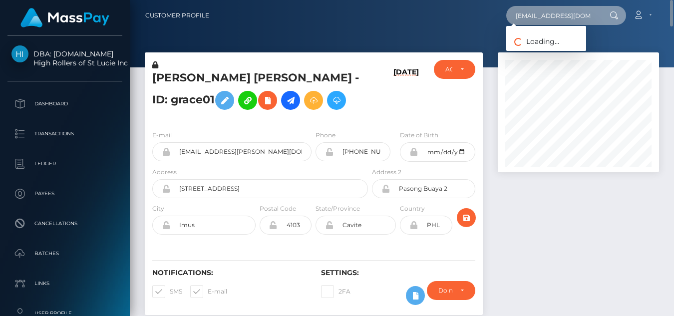
scroll to position [0, 13]
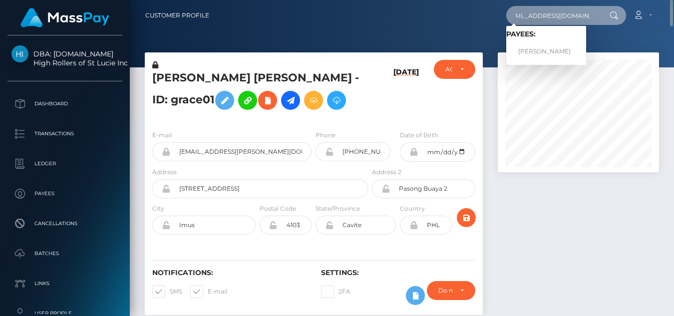
type input "marylinonly1998@gmail.com"
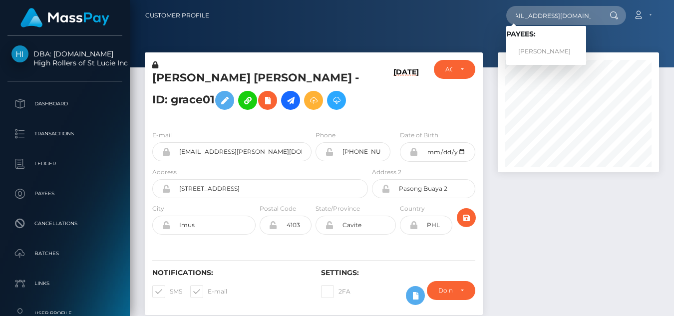
scroll to position [0, 0]
drag, startPoint x: 596, startPoint y: 214, endPoint x: 679, endPoint y: 80, distance: 157.1
click at [673, 80] on html "DBA: Luckyrush.io High Rollers of St Lucie Inc Dashboard Transactions Ledger Pa…" at bounding box center [337, 158] width 674 height 316
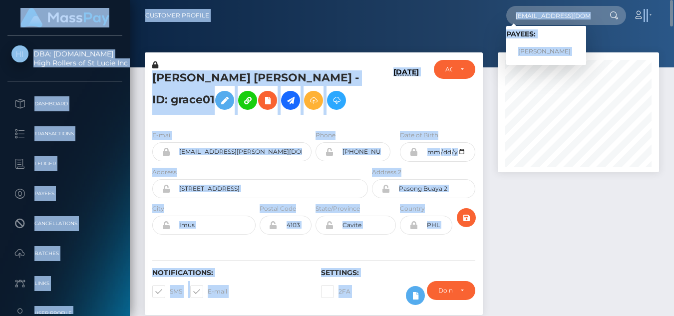
click at [649, 26] on nav "Customer Profile marylinonly1998@gmail.com Loading... Loading... Payees: Mary l…" at bounding box center [402, 15] width 544 height 31
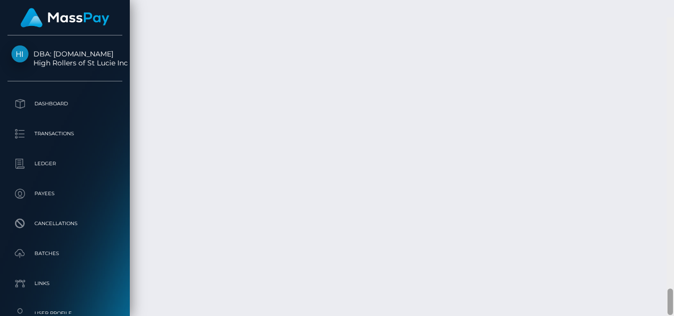
scroll to position [3270, 0]
drag, startPoint x: 671, startPoint y: 18, endPoint x: 680, endPoint y: 280, distance: 262.1
click at [673, 280] on html "DBA: Luckyrush.io High Rollers of St Lucie Inc Dashboard Transactions Ledger Pa…" at bounding box center [337, 158] width 674 height 316
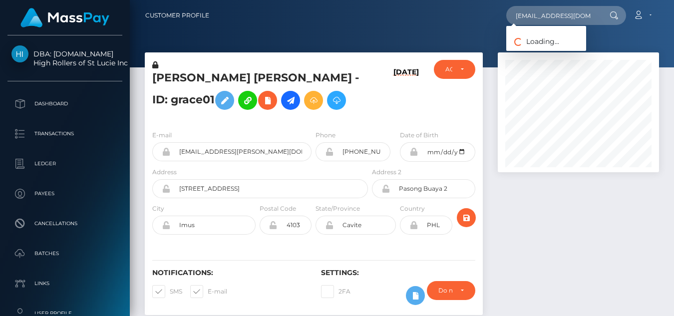
scroll to position [0, 15]
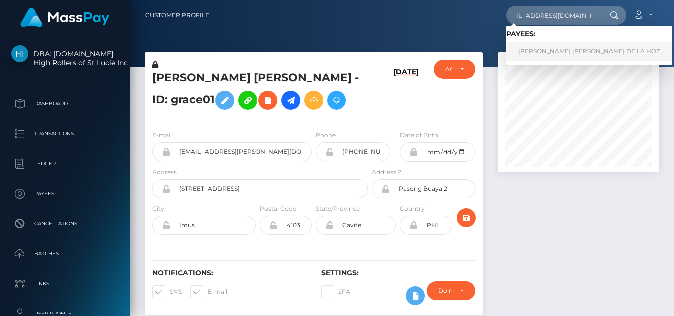
type input "[EMAIL_ADDRESS][DOMAIN_NAME]"
click at [525, 52] on link "[PERSON_NAME] [PERSON_NAME] DE LA HOZ" at bounding box center [589, 51] width 166 height 18
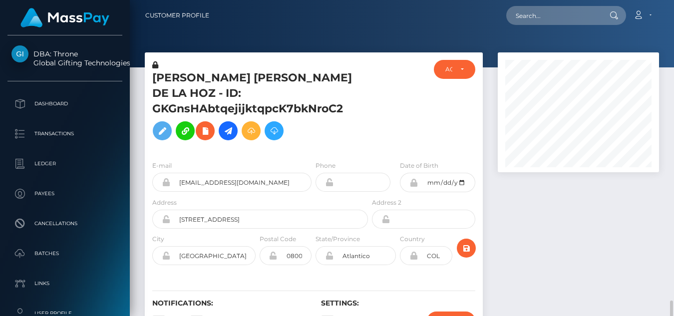
scroll to position [120, 162]
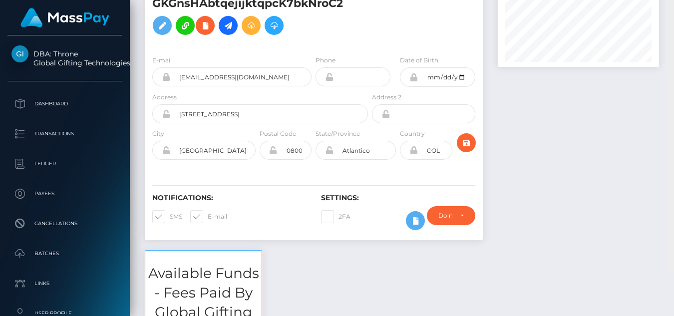
drag, startPoint x: 669, startPoint y: 59, endPoint x: 663, endPoint y: 28, distance: 31.4
click at [663, 28] on div "Customer Profile Loading... Loading..." at bounding box center [402, 158] width 544 height 316
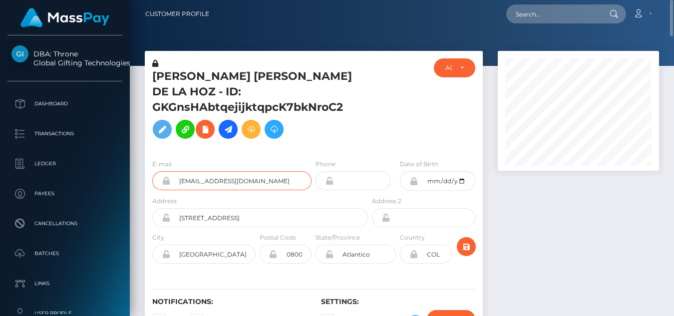
click at [228, 181] on input "[EMAIL_ADDRESS][DOMAIN_NAME]" at bounding box center [240, 180] width 141 height 19
click at [228, 181] on input "sweetbabeangel@icloud.com" at bounding box center [240, 180] width 141 height 19
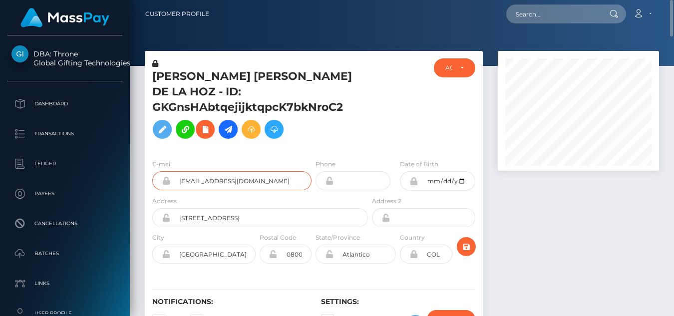
click at [228, 181] on input "sweetbabeangel@icloud.com" at bounding box center [240, 180] width 141 height 19
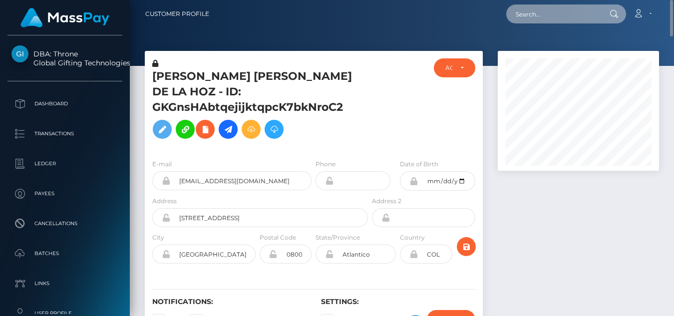
click at [540, 14] on input "text" at bounding box center [553, 13] width 94 height 19
paste input "Confirmation: MSP4e9b1a2325a8932"
type input "Confirmation: MSP4e9b1a2325a8932"
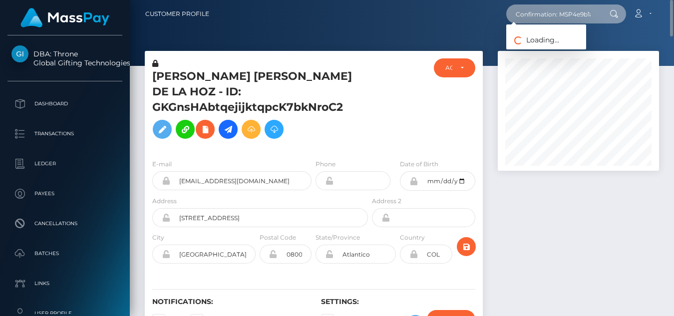
scroll to position [0, 34]
click at [563, 18] on input "Confirmation: MSP4e9b1a2325a8932" at bounding box center [553, 13] width 94 height 19
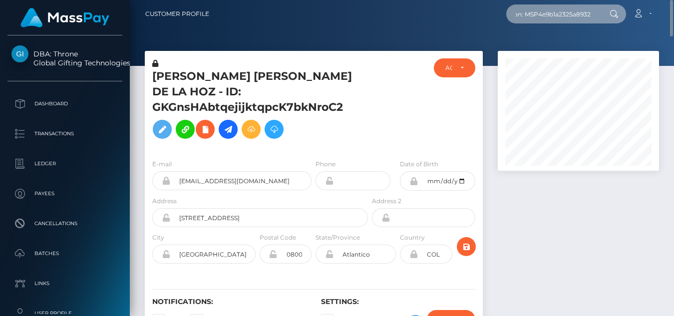
click at [563, 18] on input "Confirmation: MSP4e9b1a2325a8932" at bounding box center [553, 13] width 94 height 19
paste input "grace.candelario.21@gmail.com"
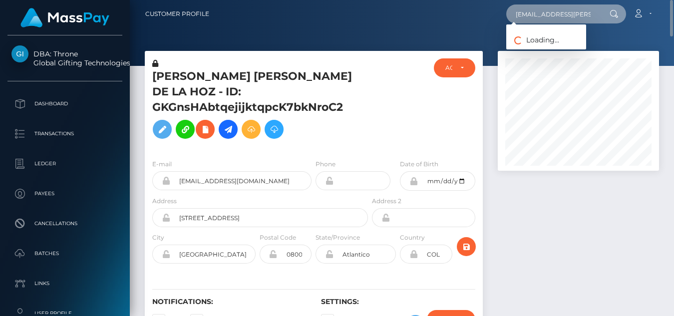
scroll to position [0, 20]
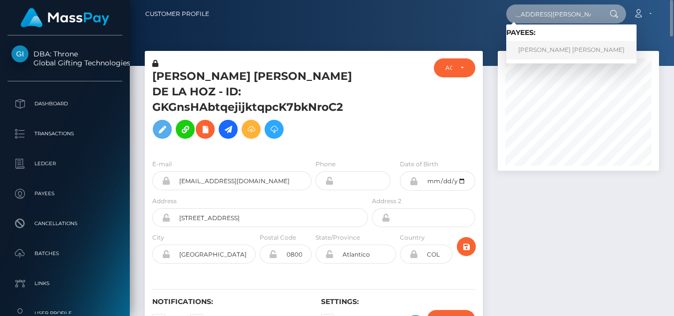
type input "grace.candelario.21@gmail.com"
click at [550, 49] on link "Mary Grace Reyes Candelario" at bounding box center [571, 50] width 130 height 18
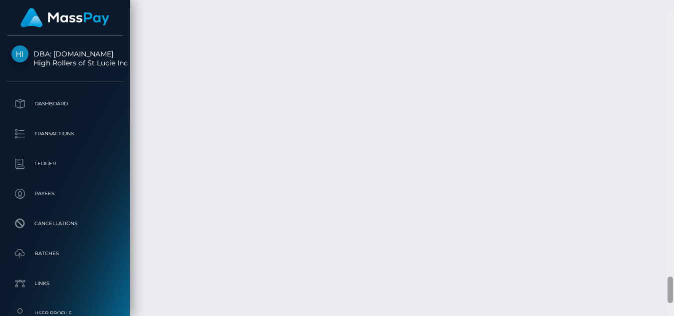
scroll to position [3142, 0]
drag, startPoint x: 671, startPoint y: 47, endPoint x: 680, endPoint y: 281, distance: 233.7
click at [673, 281] on html "DBA: [DOMAIN_NAME] High Rollers of St Lucie Inc Dashboard Transactions Ledger P…" at bounding box center [337, 158] width 674 height 316
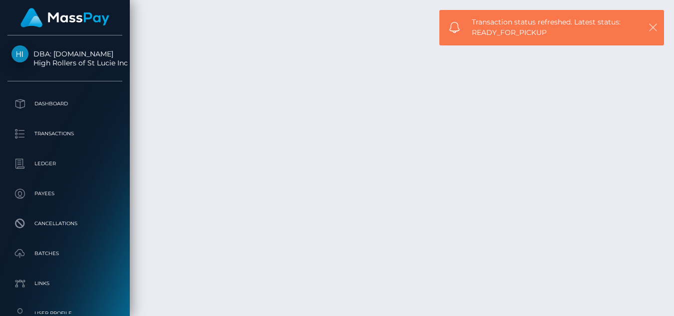
click at [654, 27] on icon "button" at bounding box center [653, 27] width 10 height 10
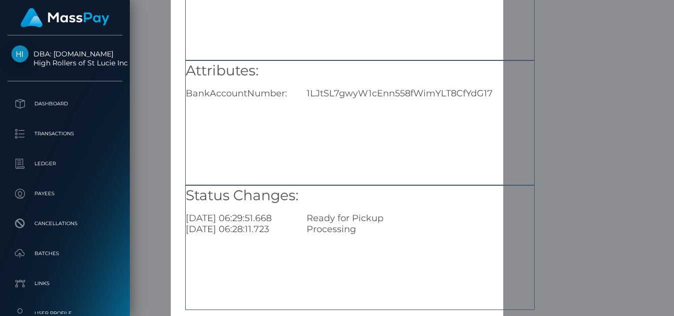
scroll to position [159, 0]
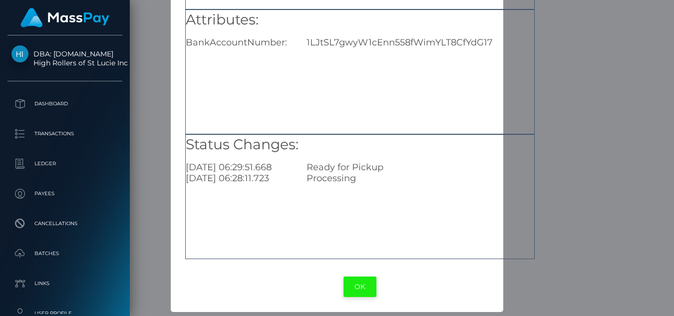
click at [358, 290] on button "OK" at bounding box center [359, 286] width 33 height 20
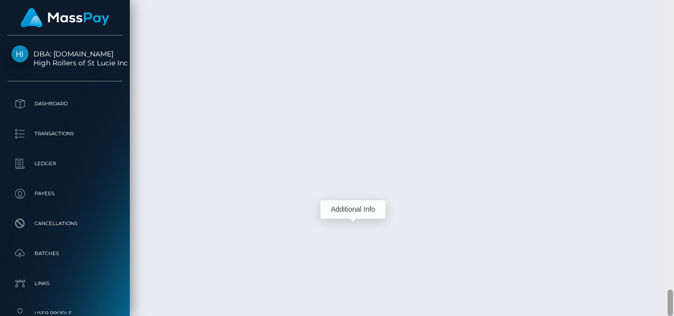
scroll to position [3408, 0]
drag, startPoint x: 671, startPoint y: 280, endPoint x: 672, endPoint y: 303, distance: 22.5
click at [672, 303] on div at bounding box center [669, 300] width 5 height 26
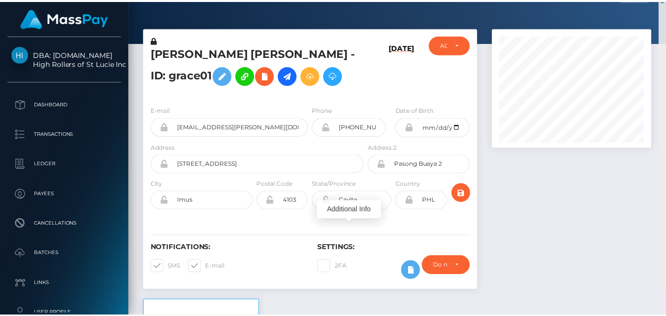
scroll to position [0, 0]
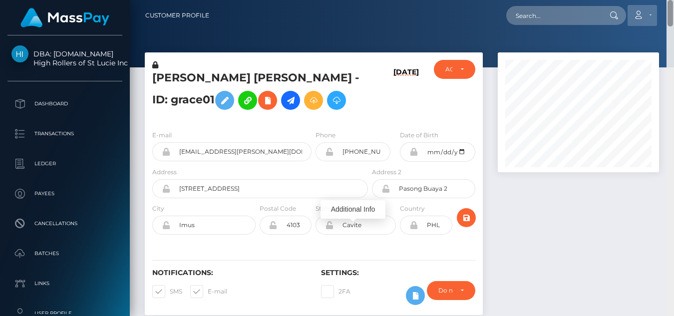
drag, startPoint x: 669, startPoint y: 302, endPoint x: 649, endPoint y: 11, distance: 291.0
click at [649, 11] on div "Customer Profile Loading... Loading..." at bounding box center [402, 158] width 544 height 316
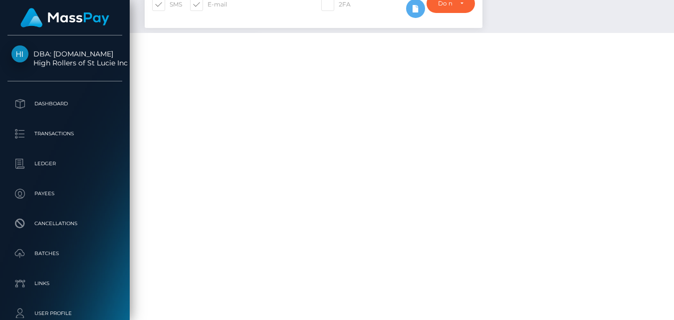
scroll to position [58, 0]
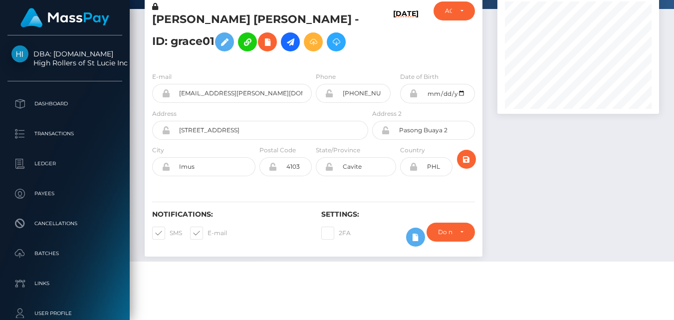
click at [569, 171] on div at bounding box center [578, 130] width 177 height 272
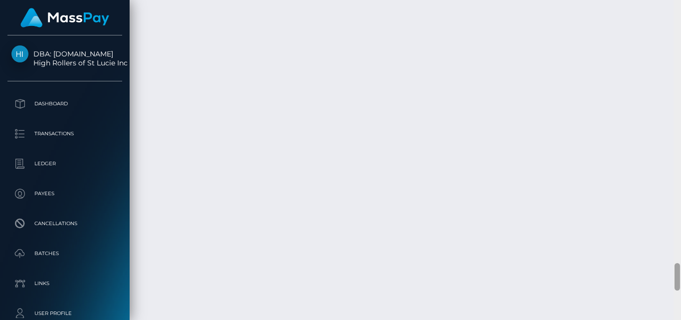
scroll to position [3088, 0]
drag, startPoint x: 678, startPoint y: 69, endPoint x: 681, endPoint y: 284, distance: 214.6
click at [673, 284] on div at bounding box center [677, 160] width 7 height 320
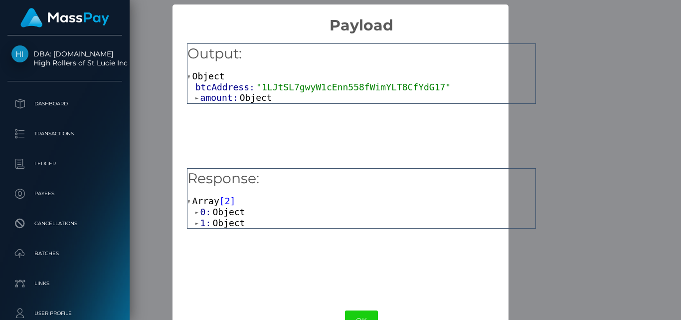
click at [228, 213] on span "Object" at bounding box center [229, 212] width 32 height 10
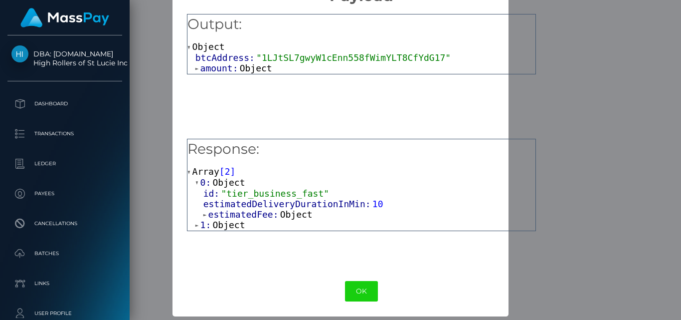
scroll to position [30, 0]
click at [289, 218] on span "Object" at bounding box center [296, 214] width 32 height 10
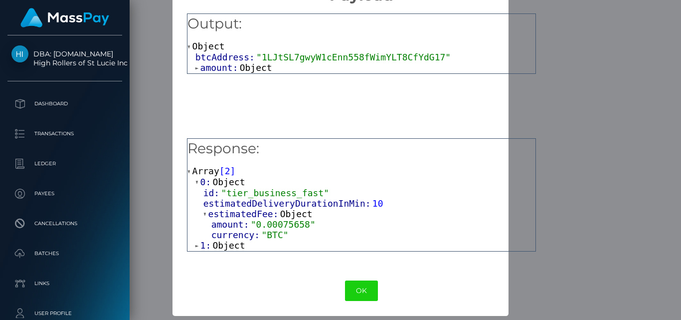
click at [229, 245] on span "Object" at bounding box center [229, 245] width 32 height 10
click at [465, 100] on div "Output: Object btcAddress: "1LJtSL7gwyW1cEnn558fWimYLT8CfYdG17" amount: Object" at bounding box center [361, 75] width 349 height 125
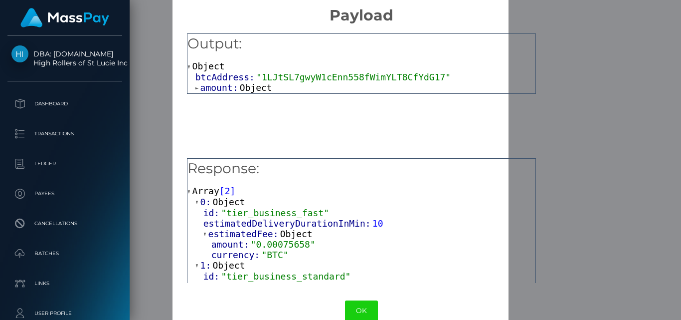
scroll to position [0, 0]
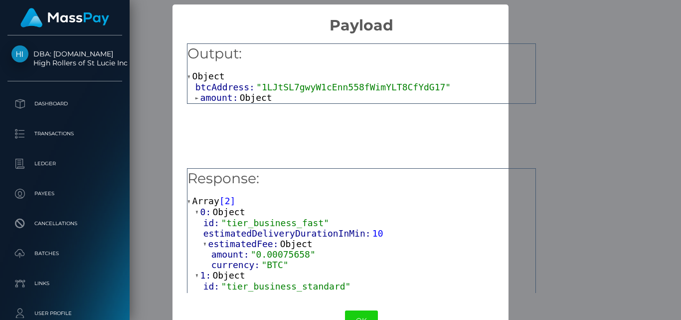
click at [384, 76] on div "Object btcAddress: "1LJtSL7gwyW1cEnn558fWimYLT8CfYdG17" amount: Object" at bounding box center [362, 87] width 348 height 32
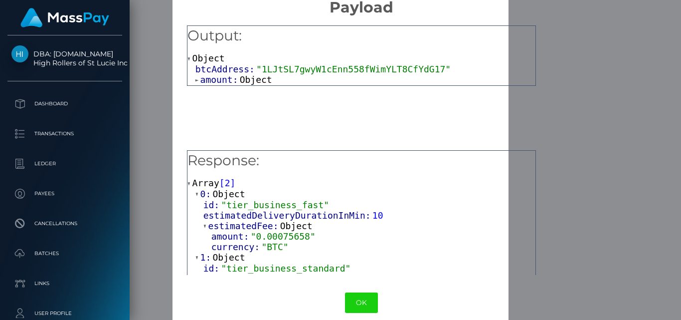
scroll to position [20, 0]
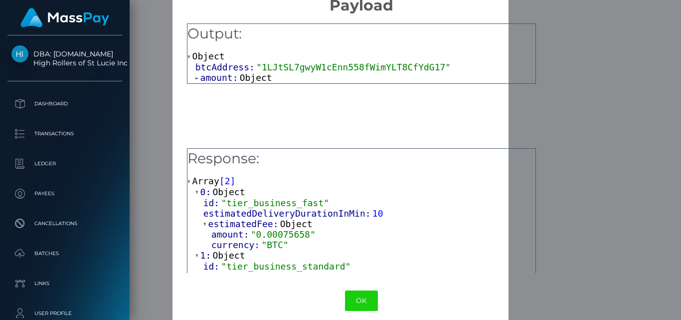
click at [241, 76] on span "Object" at bounding box center [256, 77] width 32 height 10
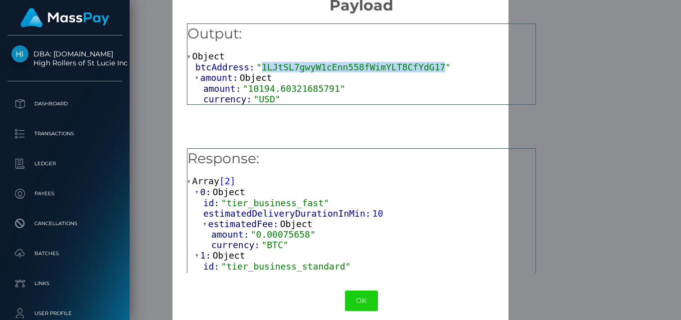
drag, startPoint x: 255, startPoint y: 66, endPoint x: 422, endPoint y: 68, distance: 166.1
click at [422, 68] on span ""1LJtSL7gwyW1cEnn558fWimYLT8CfYdG17"" at bounding box center [353, 67] width 195 height 10
copy span "1LJtSL7gwyW1cEnn558fWimYLT8CfYdG17"
click at [366, 298] on button "OK" at bounding box center [361, 300] width 33 height 20
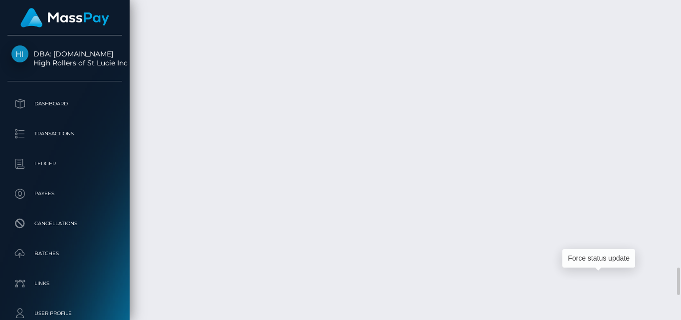
scroll to position [120, 164]
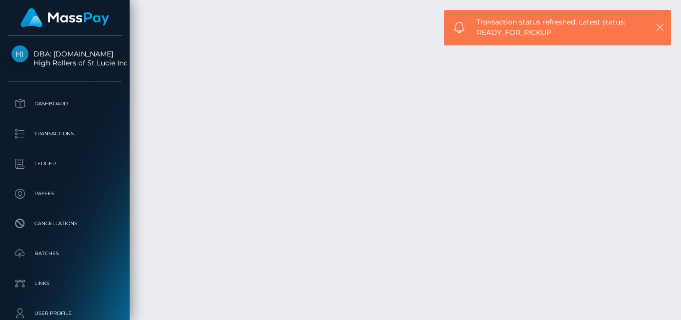
click at [665, 29] on icon "button" at bounding box center [661, 27] width 10 height 10
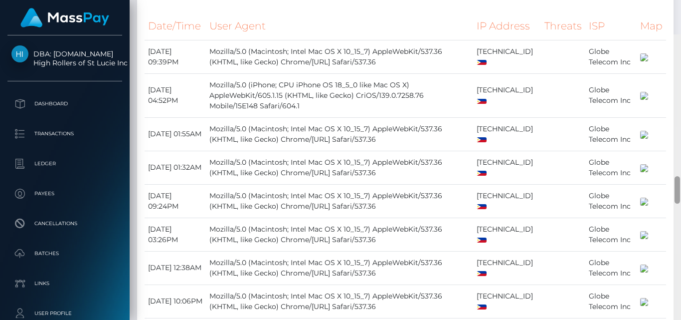
drag, startPoint x: 677, startPoint y: 272, endPoint x: 680, endPoint y: 146, distance: 125.8
click at [673, 176] on div at bounding box center [677, 189] width 5 height 27
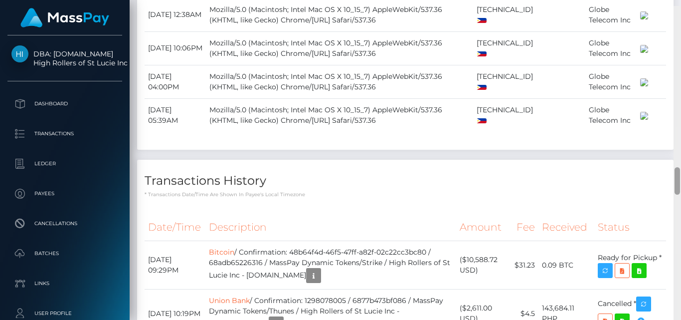
scroll to position [1879, 0]
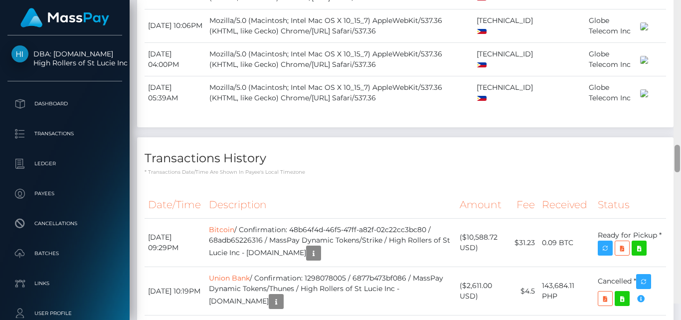
drag, startPoint x: 679, startPoint y: 151, endPoint x: 681, endPoint y: 172, distance: 21.0
click at [673, 172] on div at bounding box center [677, 144] width 7 height 320
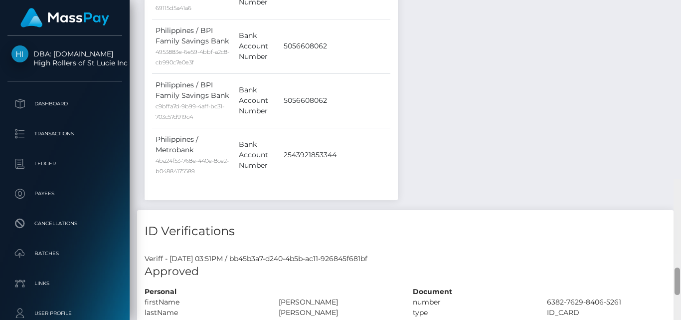
scroll to position [821, 0]
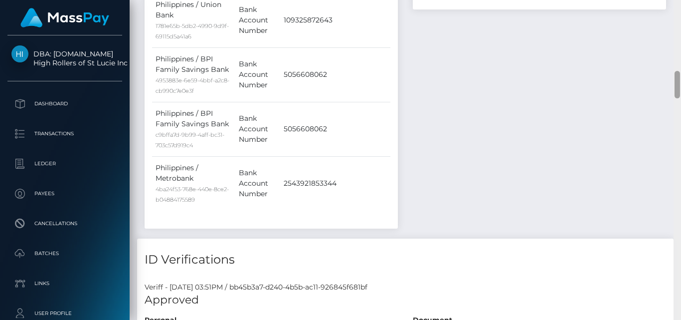
drag, startPoint x: 679, startPoint y: 169, endPoint x: 656, endPoint y: 77, distance: 94.5
click at [656, 77] on div "Customer Profile Loading... Loading..." at bounding box center [406, 160] width 552 height 320
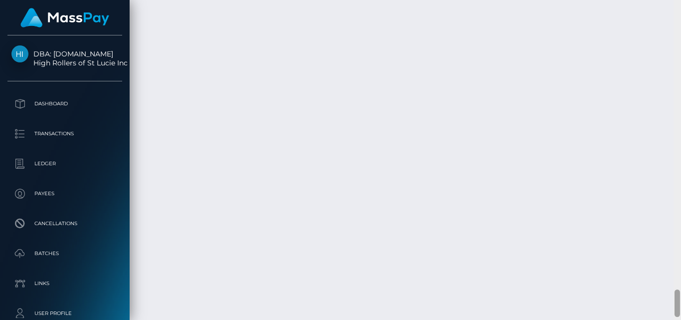
scroll to position [3372, 0]
drag, startPoint x: 678, startPoint y: 75, endPoint x: 681, endPoint y: 303, distance: 228.0
click at [673, 303] on div at bounding box center [677, 160] width 7 height 320
drag, startPoint x: 238, startPoint y: 223, endPoint x: 336, endPoint y: 230, distance: 98.1
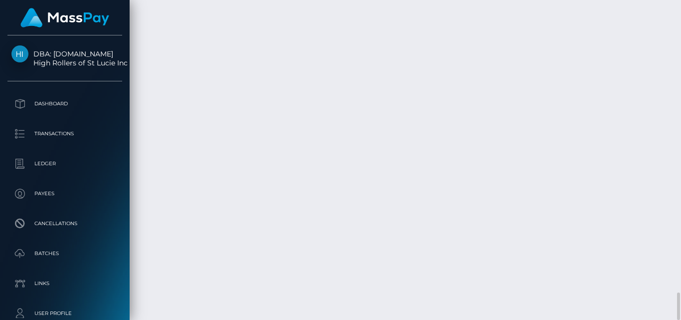
drag, startPoint x: 240, startPoint y: 141, endPoint x: 332, endPoint y: 142, distance: 91.8
copy td "High Rollers of St Lucie Inc"
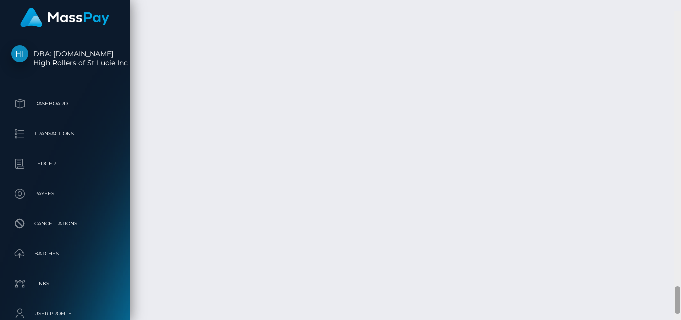
drag, startPoint x: 678, startPoint y: 302, endPoint x: 678, endPoint y: 283, distance: 18.5
click at [673, 286] on div at bounding box center [677, 299] width 5 height 27
drag, startPoint x: 679, startPoint y: 89, endPoint x: 679, endPoint y: 311, distance: 222.5
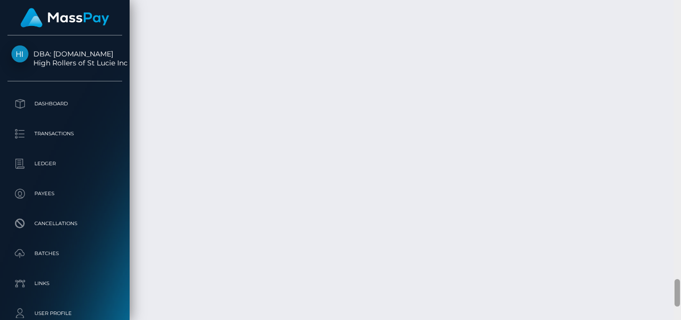
click at [679, 311] on div at bounding box center [677, 160] width 7 height 320
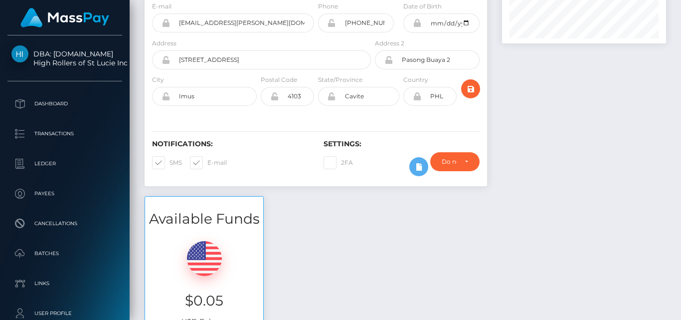
scroll to position [0, 0]
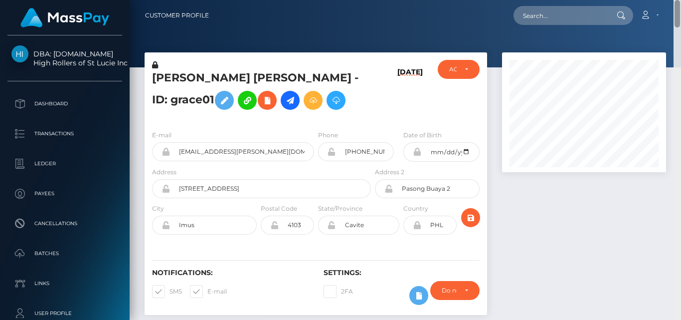
drag, startPoint x: 679, startPoint y: 282, endPoint x: 658, endPoint y: -3, distance: 286.1
click at [658, 0] on html "DBA: [DOMAIN_NAME] High Rollers of St Lucie Inc Dashboard Transactions Ledger P…" at bounding box center [340, 160] width 681 height 320
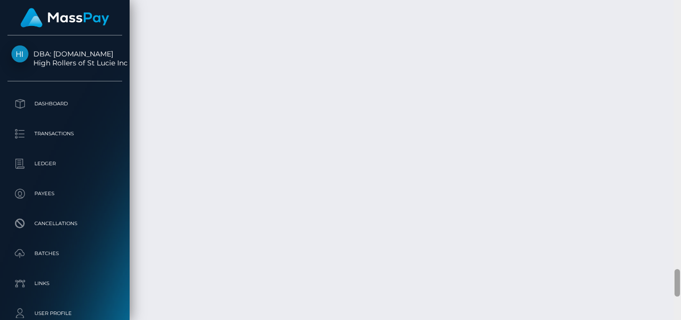
scroll to position [3142, 0]
drag, startPoint x: 677, startPoint y: 36, endPoint x: 681, endPoint y: 283, distance: 246.5
click at [681, 283] on div at bounding box center [677, 160] width 7 height 320
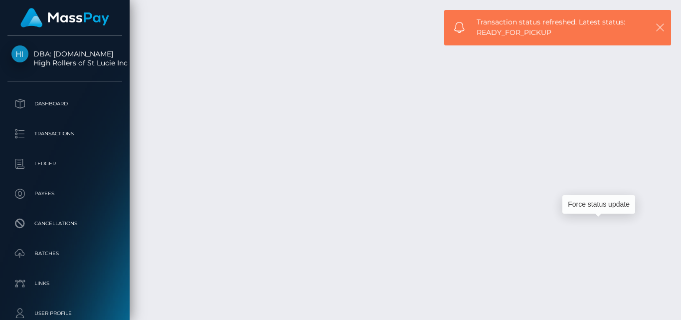
click at [661, 30] on icon "button" at bounding box center [661, 27] width 10 height 10
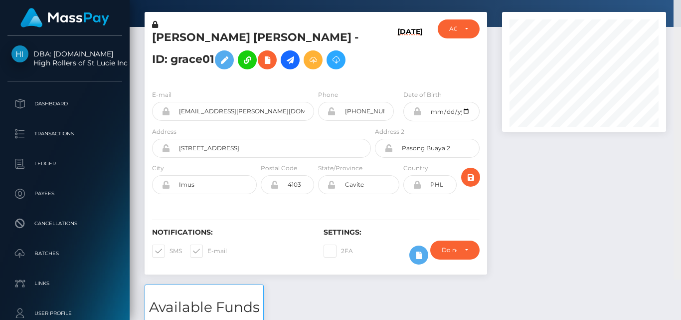
scroll to position [0, 0]
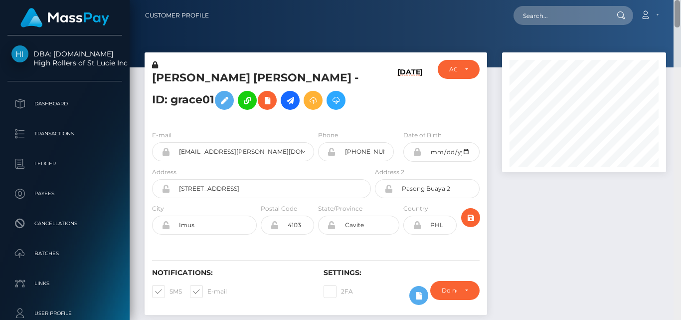
drag, startPoint x: 677, startPoint y: 280, endPoint x: 638, endPoint y: -1, distance: 284.0
click at [638, 0] on html "DBA: [DOMAIN_NAME] High Rollers of St Lucie Inc Dashboard Transactions Ledger P…" at bounding box center [340, 160] width 681 height 320
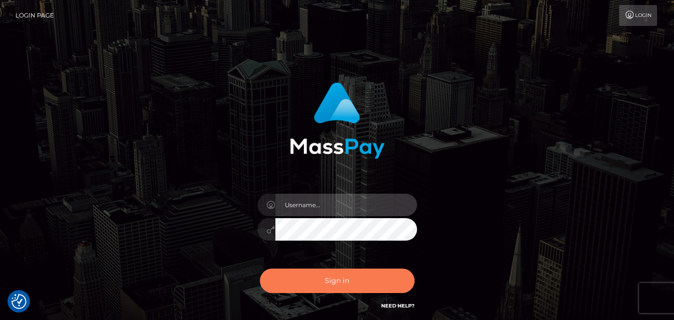
type input "[DOMAIN_NAME]"
click at [354, 285] on button "Sign in" at bounding box center [337, 280] width 155 height 24
type input "[DOMAIN_NAME]"
click at [344, 284] on button "Sign in" at bounding box center [337, 280] width 155 height 24
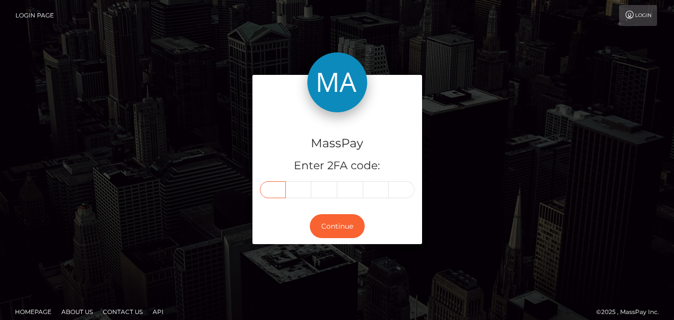
click at [276, 185] on input "text" at bounding box center [273, 189] width 26 height 17
type input "9"
type input "2"
type input "9"
type input "6"
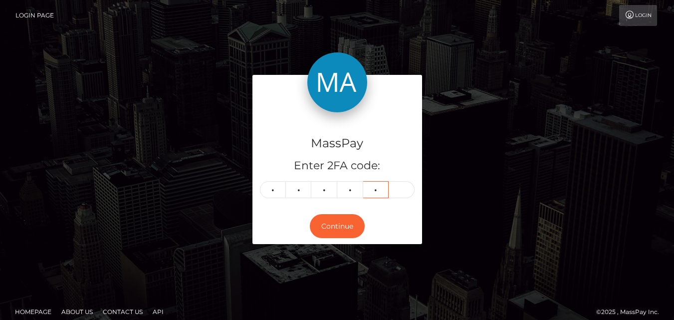
type input "5"
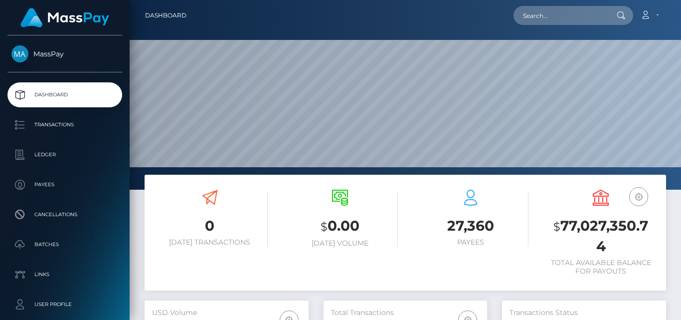
scroll to position [177, 164]
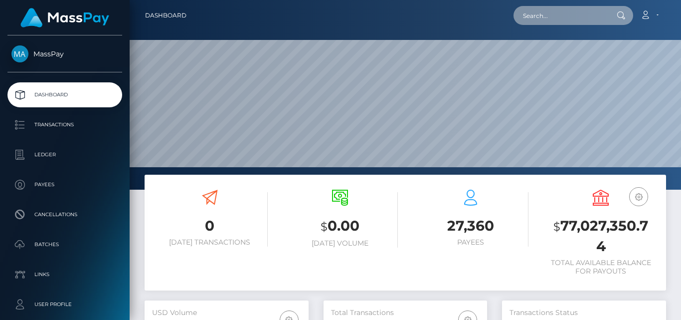
paste input "[EMAIL_ADDRESS][PERSON_NAME][DOMAIN_NAME]"
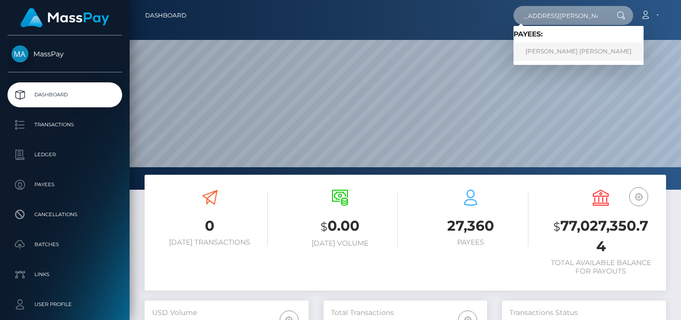
type input "[EMAIL_ADDRESS][PERSON_NAME][DOMAIN_NAME]"
click at [557, 45] on link "[PERSON_NAME] [PERSON_NAME]" at bounding box center [579, 51] width 130 height 18
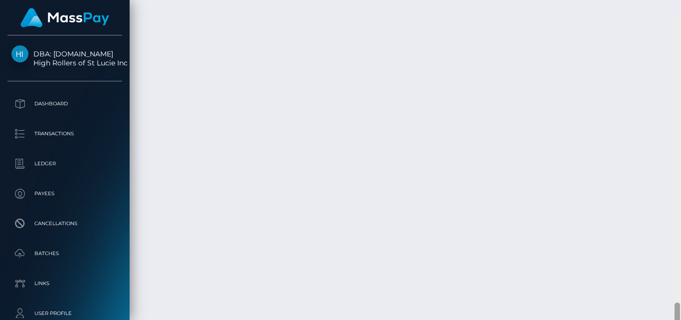
scroll to position [3319, 0]
drag, startPoint x: 678, startPoint y: 17, endPoint x: 681, endPoint y: 311, distance: 294.4
click at [681, 311] on div at bounding box center [677, 160] width 7 height 320
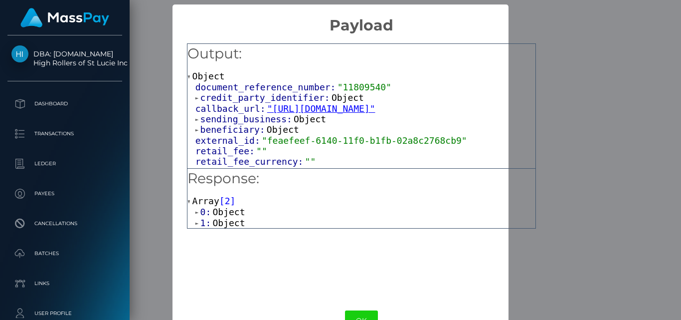
scroll to position [13, 0]
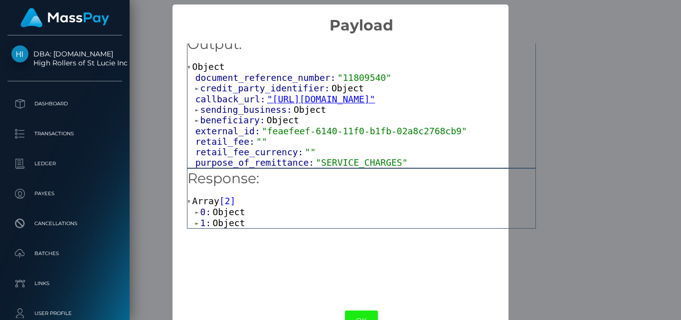
click at [357, 315] on button "OK" at bounding box center [361, 320] width 33 height 20
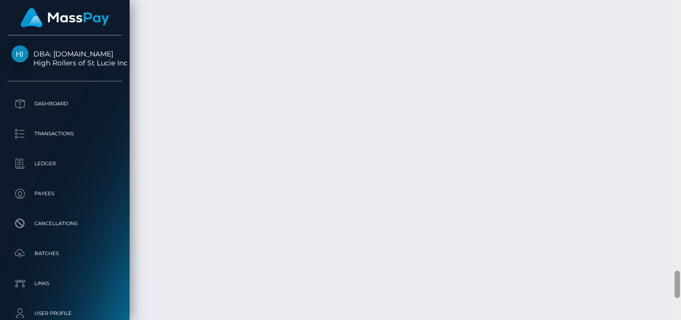
scroll to position [3135, 0]
drag, startPoint x: 678, startPoint y: 295, endPoint x: 681, endPoint y: 279, distance: 16.2
click at [681, 279] on div at bounding box center [677, 160] width 7 height 320
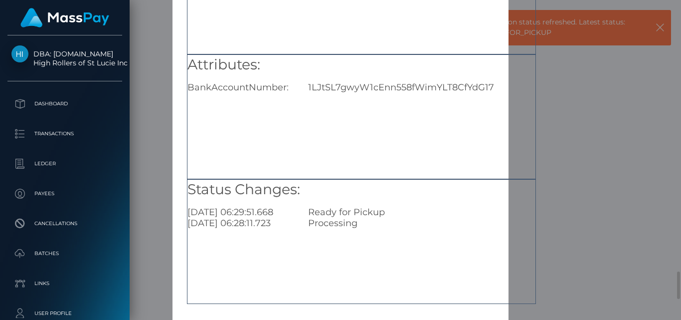
scroll to position [155, 0]
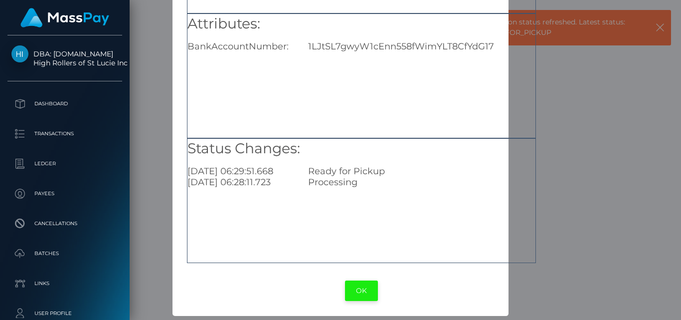
click at [358, 288] on button "OK" at bounding box center [361, 290] width 33 height 20
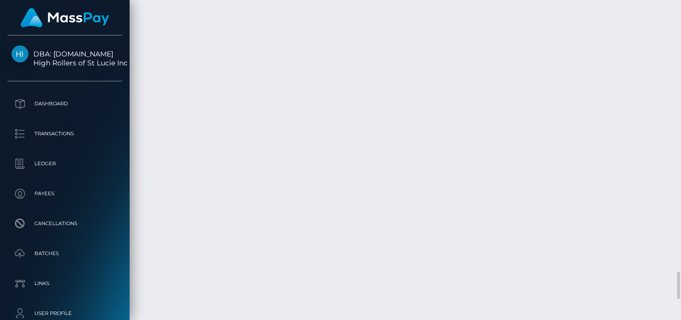
scroll to position [120, 164]
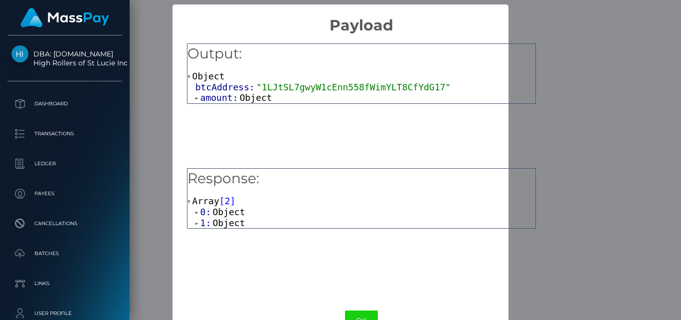
click at [216, 220] on span "Object" at bounding box center [229, 223] width 32 height 10
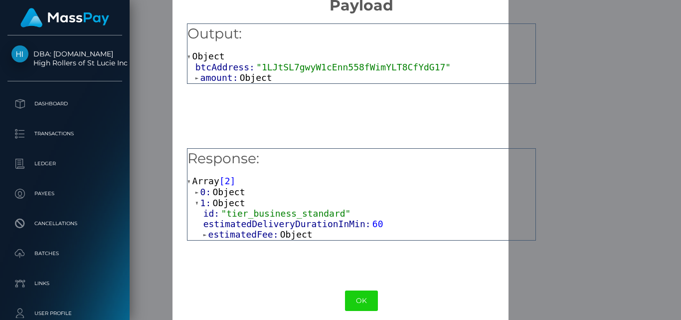
scroll to position [30, 0]
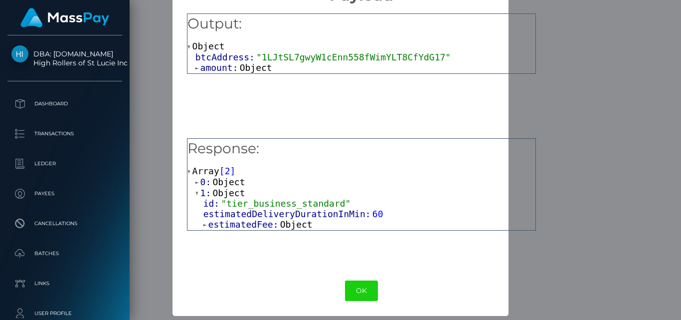
click at [285, 229] on span "Object" at bounding box center [296, 224] width 32 height 10
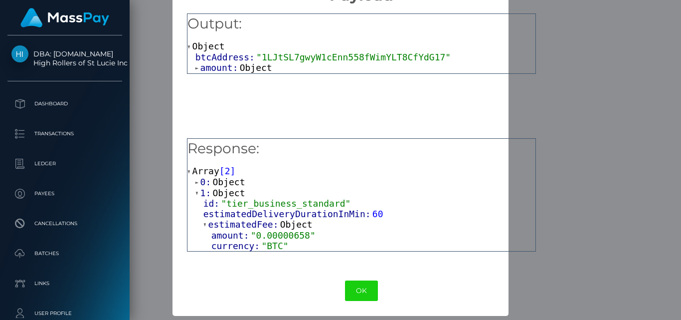
click at [235, 193] on span "Object" at bounding box center [229, 193] width 32 height 10
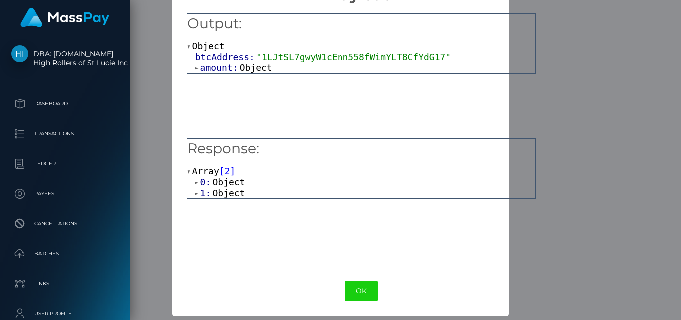
click at [228, 181] on span "Object" at bounding box center [229, 182] width 32 height 10
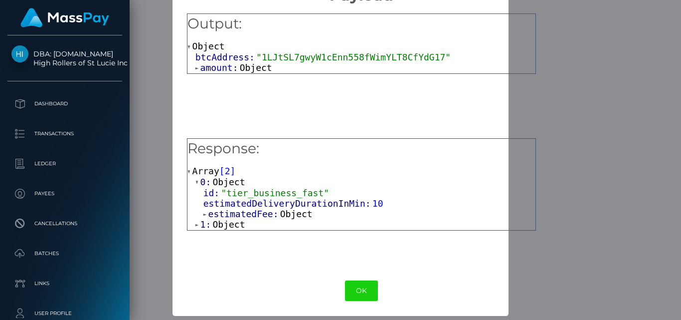
click at [232, 68] on span "amount:" at bounding box center [220, 67] width 39 height 10
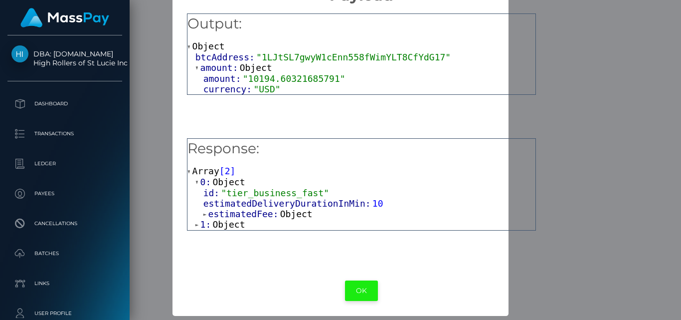
click at [365, 286] on button "OK" at bounding box center [361, 290] width 33 height 20
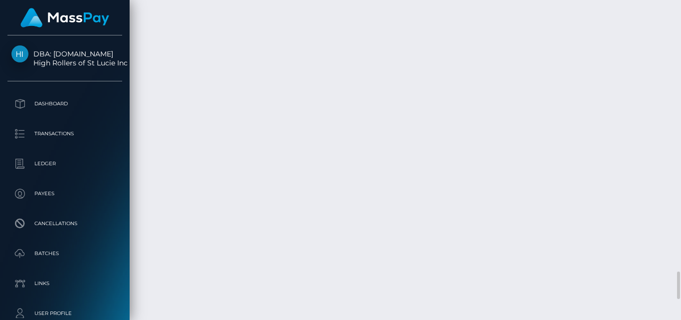
scroll to position [120, 164]
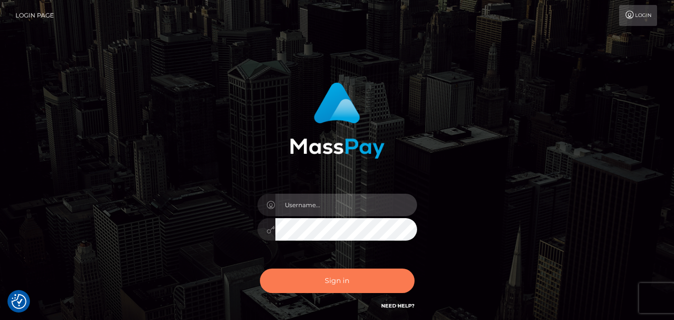
type input "[DOMAIN_NAME]"
click at [346, 280] on button "Sign in" at bounding box center [337, 280] width 155 height 24
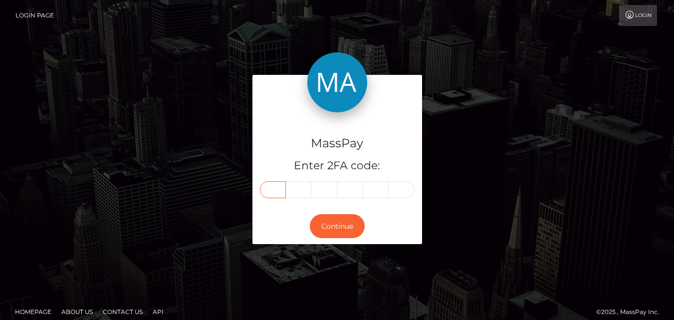
click at [277, 191] on input "text" at bounding box center [273, 189] width 26 height 17
type input "4"
type input "9"
type input "2"
type input "6"
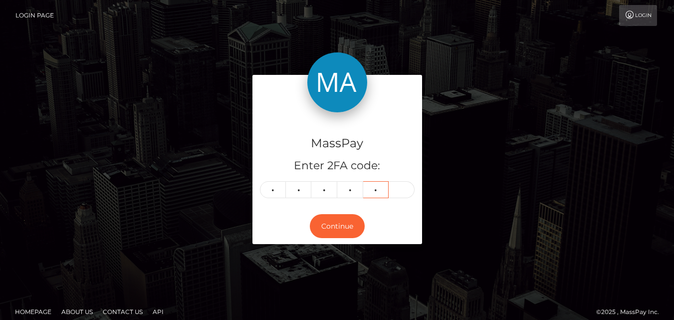
type input "0"
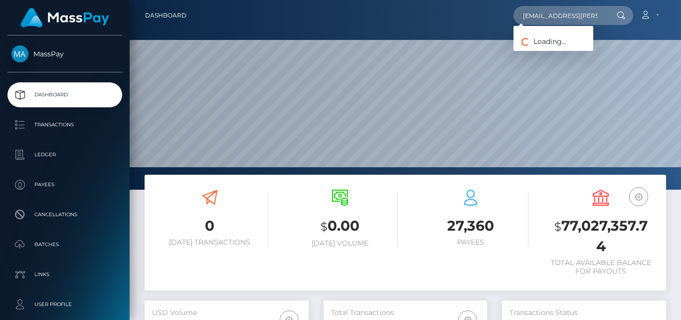
scroll to position [177, 164]
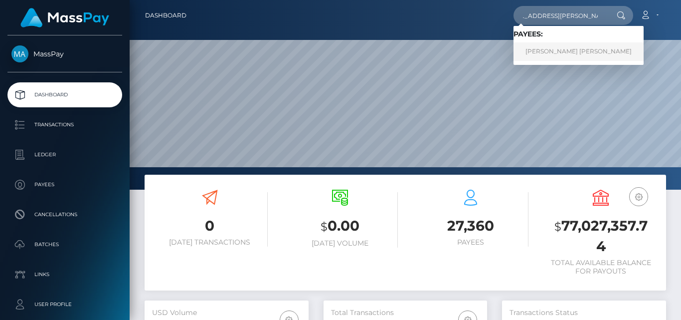
type input "[EMAIL_ADDRESS][PERSON_NAME][DOMAIN_NAME]"
click at [550, 48] on link "[PERSON_NAME] [PERSON_NAME]" at bounding box center [579, 51] width 130 height 18
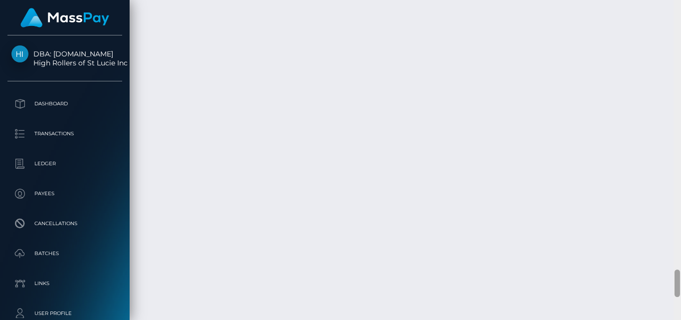
scroll to position [3120, 0]
drag, startPoint x: 678, startPoint y: 33, endPoint x: 681, endPoint y: 282, distance: 248.5
click at [681, 282] on div at bounding box center [677, 160] width 7 height 320
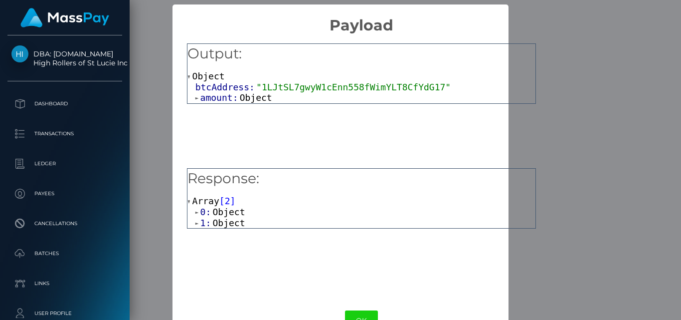
click at [227, 219] on span "Object" at bounding box center [229, 223] width 32 height 10
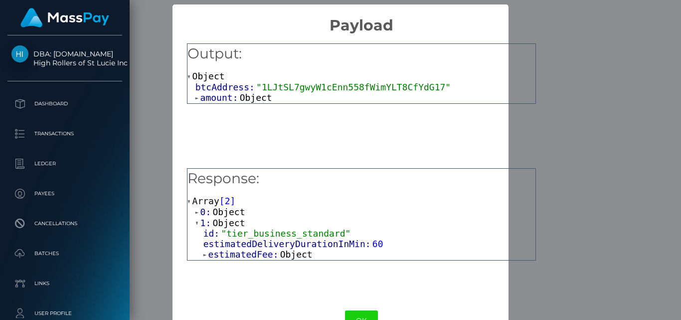
click at [256, 259] on span "estimatedFee:" at bounding box center [245, 254] width 72 height 10
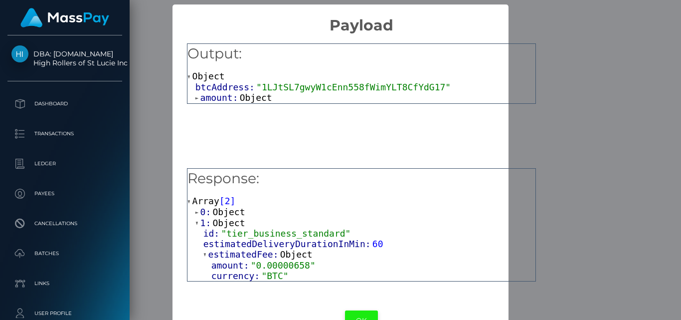
click at [355, 315] on button "OK" at bounding box center [361, 320] width 33 height 20
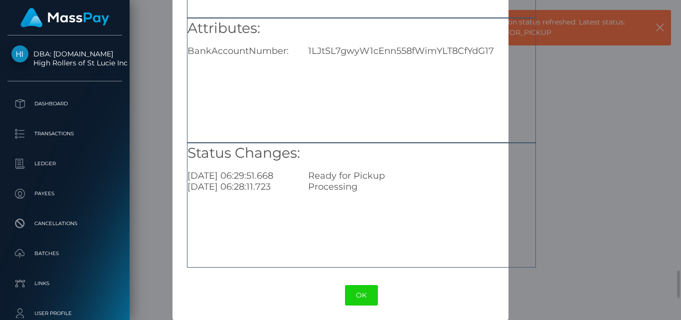
scroll to position [155, 0]
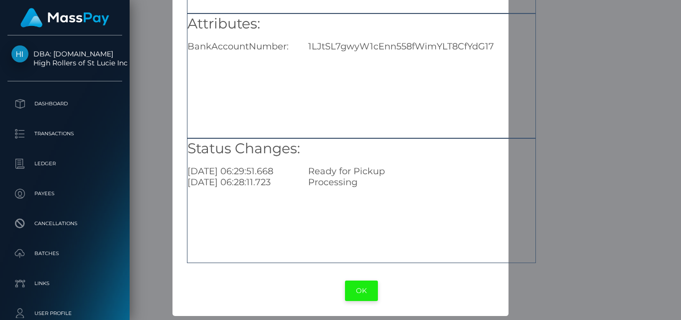
click at [359, 288] on button "OK" at bounding box center [361, 290] width 33 height 20
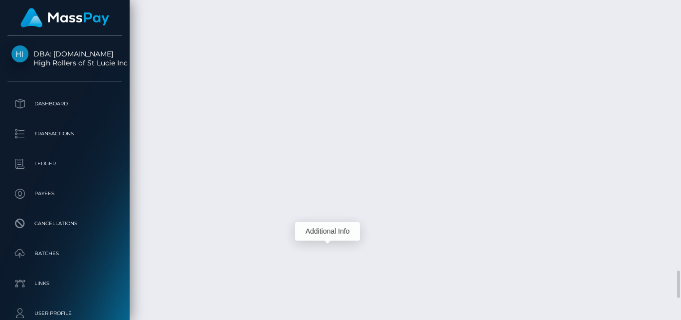
scroll to position [120, 164]
click at [677, 274] on div at bounding box center [677, 287] width 5 height 27
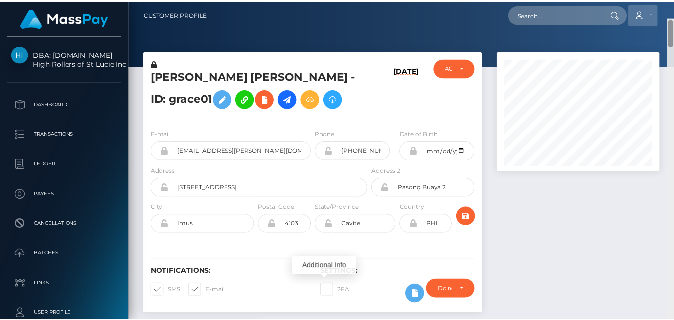
scroll to position [0, 0]
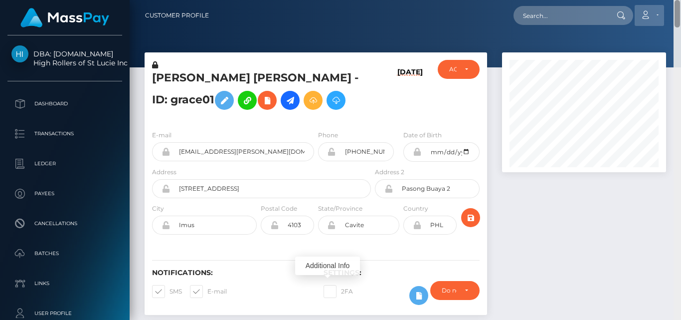
drag, startPoint x: 678, startPoint y: 276, endPoint x: 643, endPoint y: 6, distance: 272.2
click at [643, 6] on div "Customer Profile Loading... Loading..." at bounding box center [406, 160] width 552 height 320
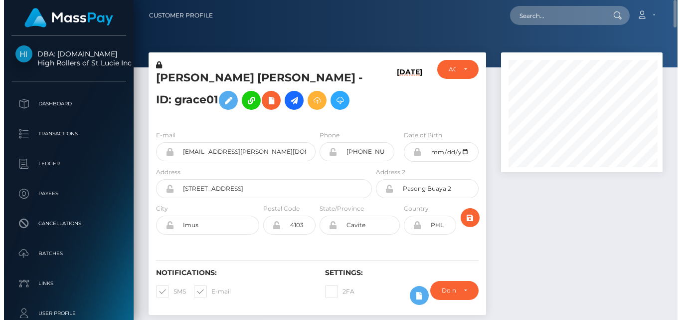
scroll to position [498781, 498739]
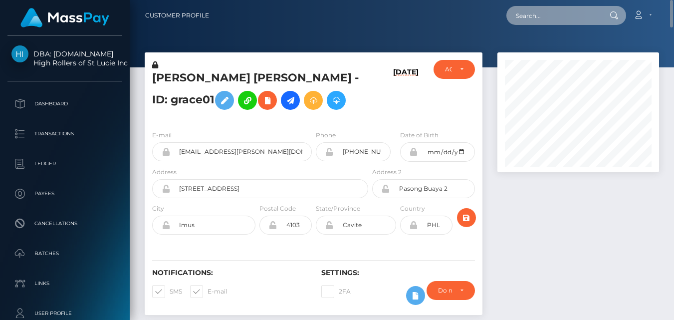
click at [530, 13] on input "text" at bounding box center [553, 15] width 94 height 19
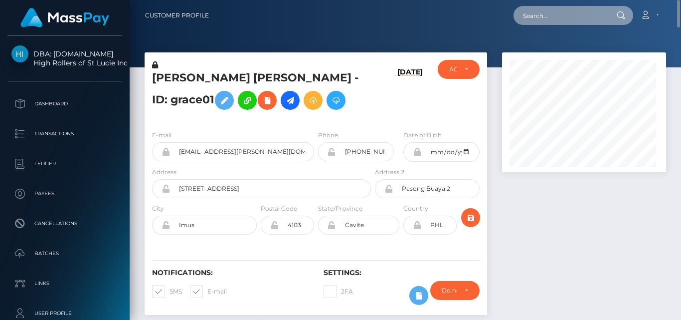
scroll to position [120, 164]
paste input "hs7948551@gmail.com"
type input "h"
paste input "hs7948551@gmail.com"
type input "h"
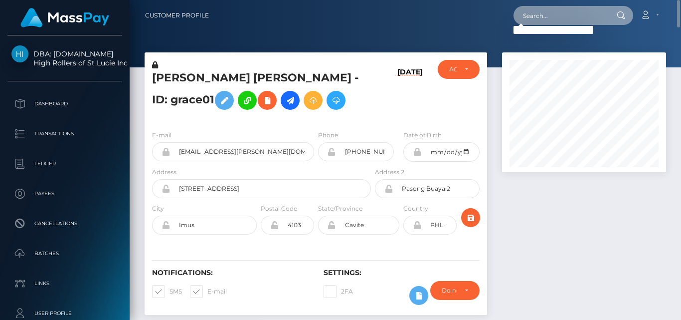
paste input "Harsh Saini"
type input "H"
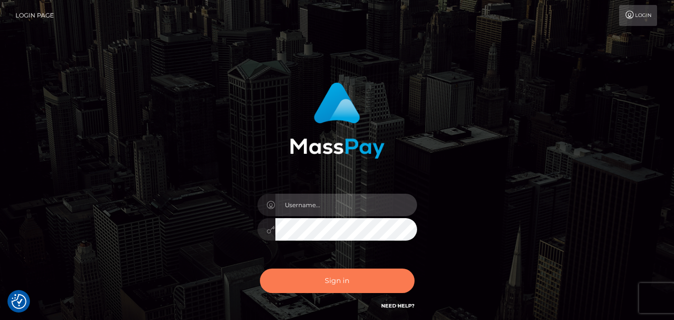
type input "[DOMAIN_NAME]"
click at [327, 280] on button "Sign in" at bounding box center [337, 280] width 155 height 24
